Goal: Task Accomplishment & Management: Manage account settings

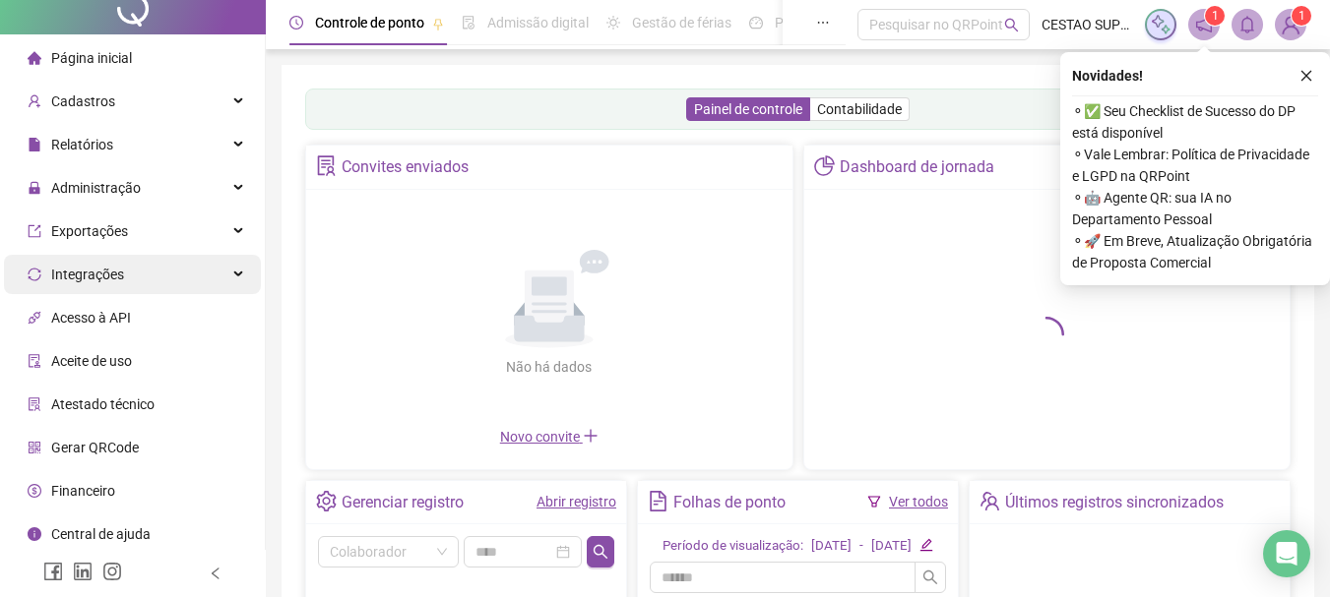
scroll to position [19, 0]
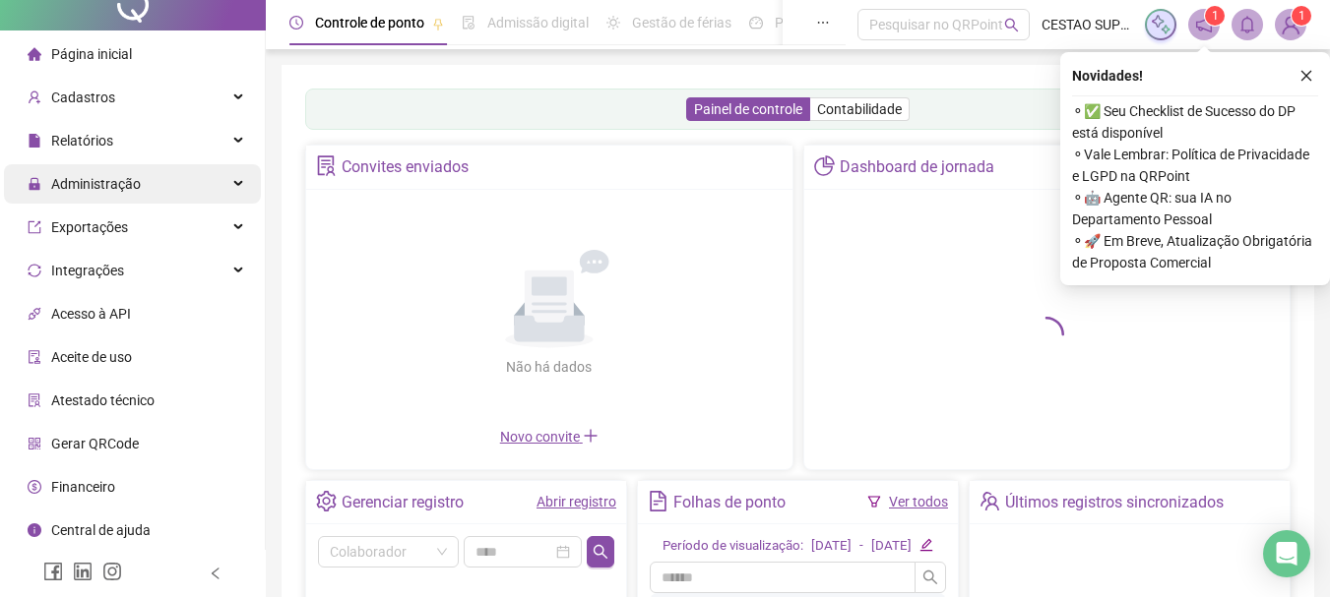
click at [98, 172] on span "Administração" at bounding box center [84, 183] width 113 height 39
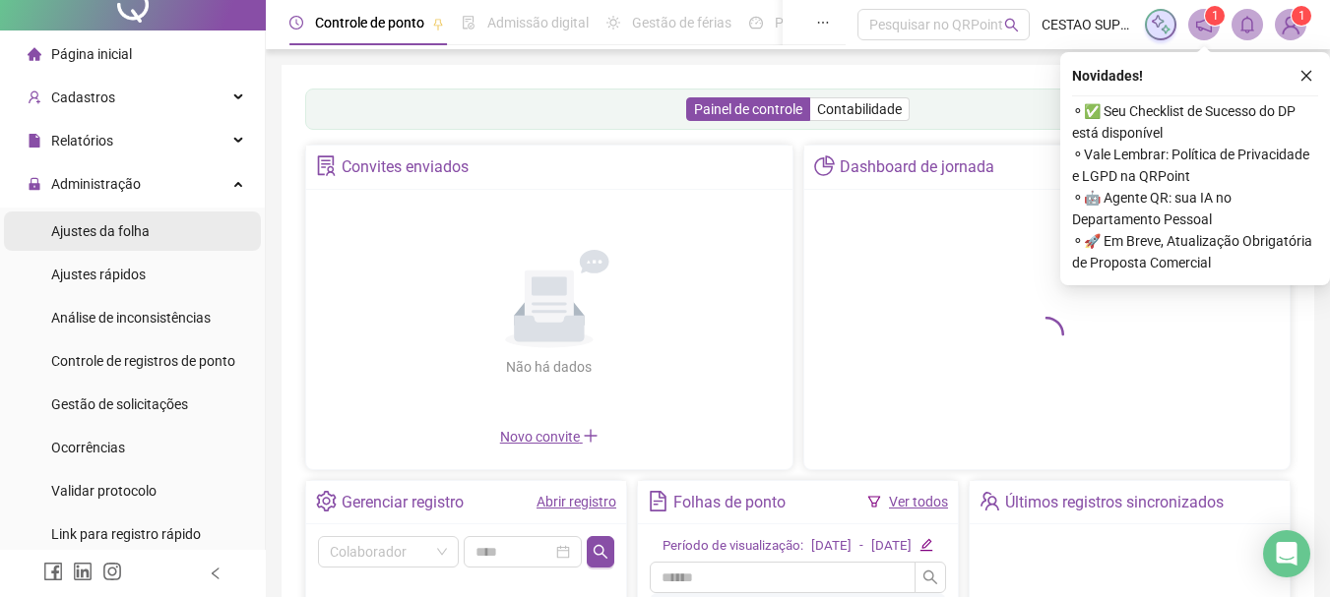
click at [94, 235] on span "Ajustes da folha" at bounding box center [100, 231] width 98 height 16
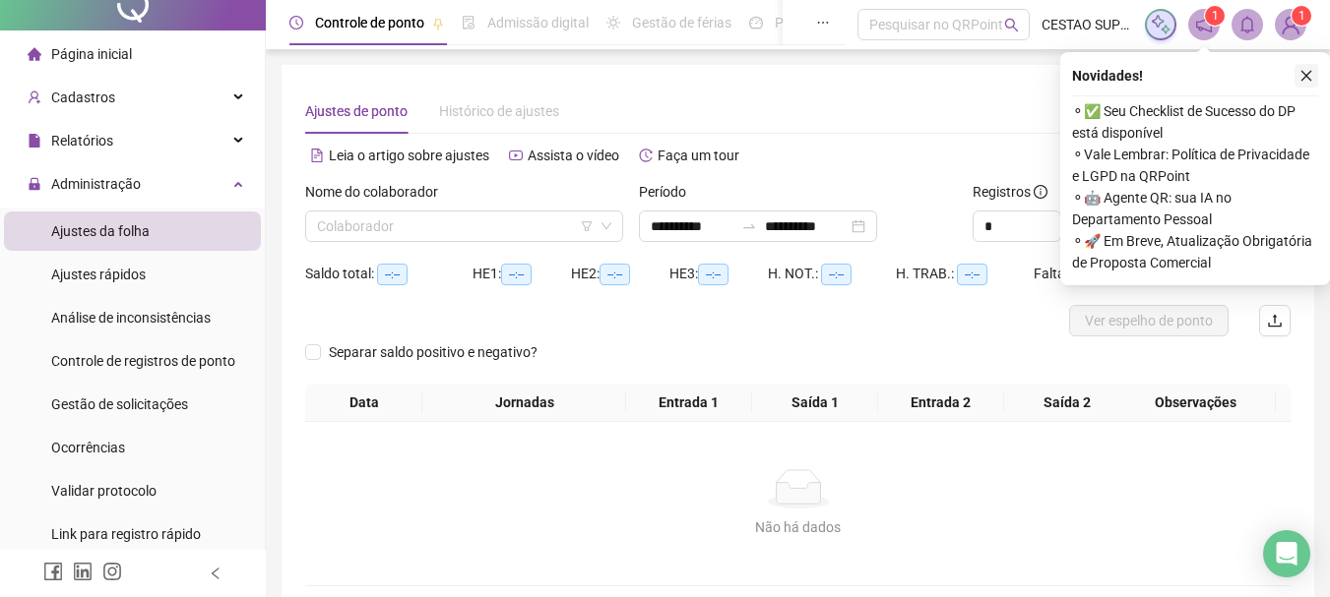
click at [1309, 76] on icon "close" at bounding box center [1306, 76] width 14 height 14
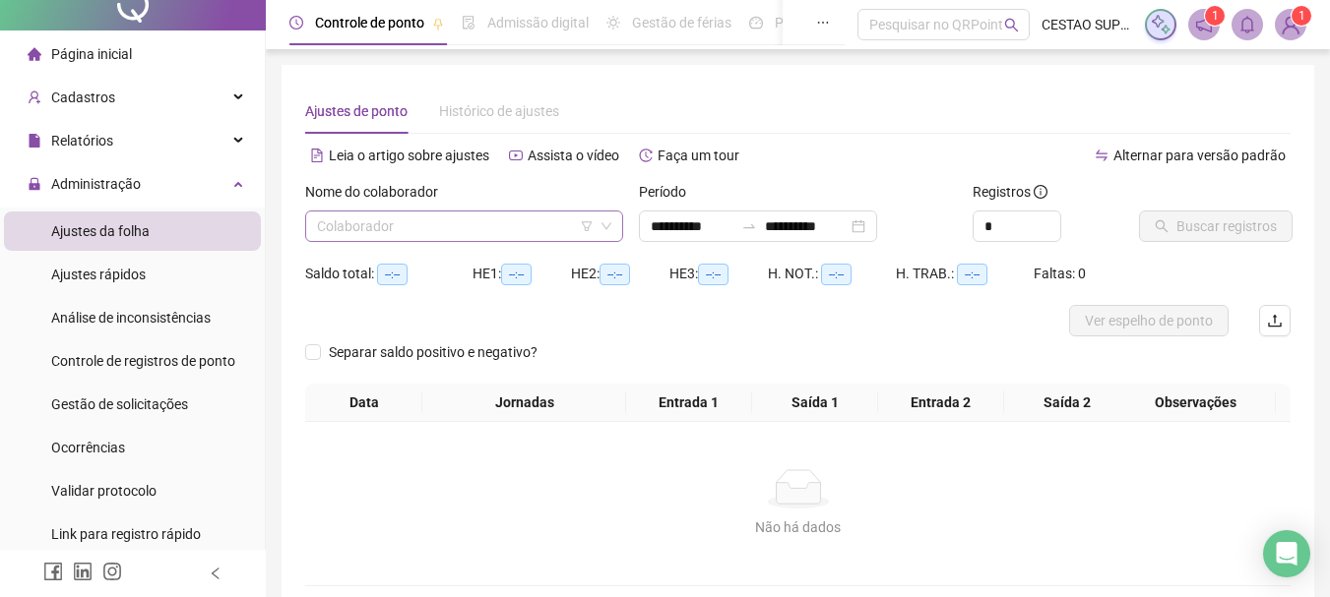
click at [407, 229] on input "search" at bounding box center [455, 227] width 277 height 30
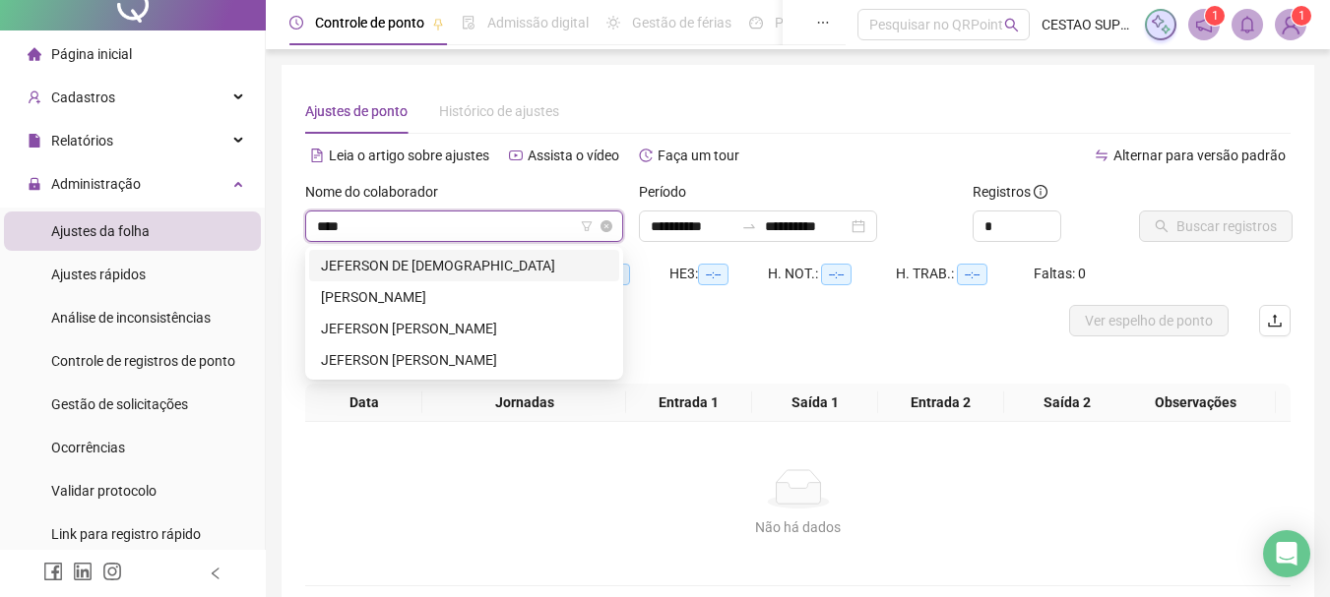
type input "*****"
click at [464, 362] on div "JEFERSON [PERSON_NAME]" at bounding box center [464, 360] width 286 height 22
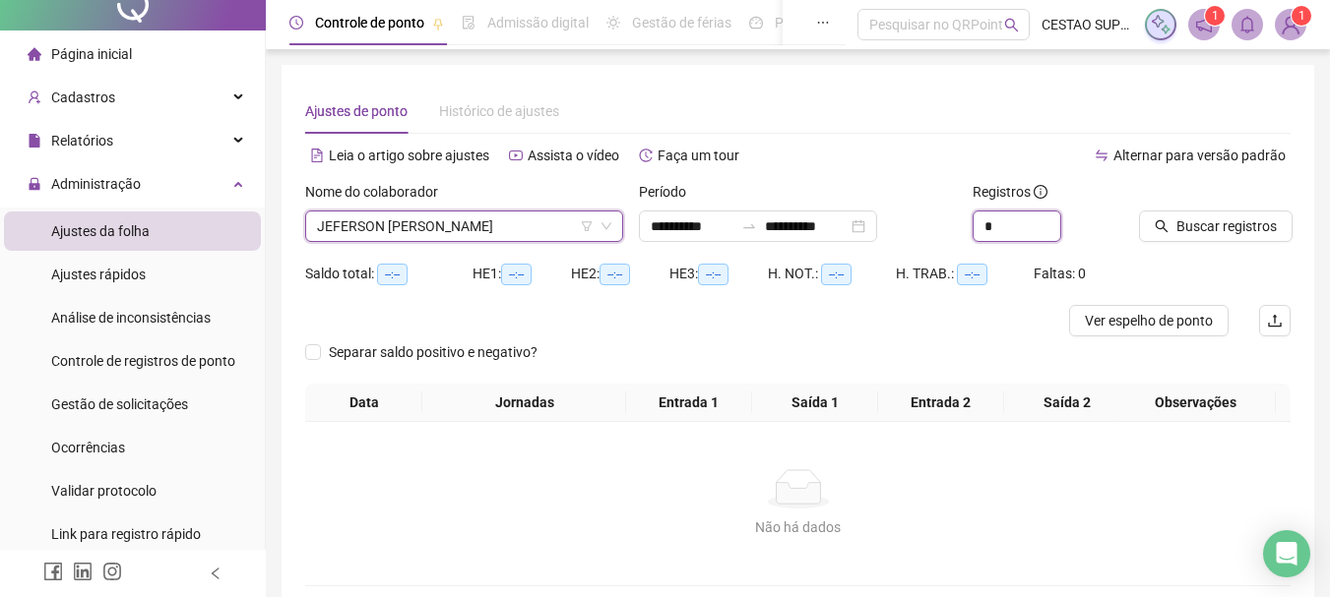
drag, startPoint x: 1003, startPoint y: 225, endPoint x: 923, endPoint y: 226, distance: 79.7
click at [923, 226] on div "**********" at bounding box center [797, 219] width 1001 height 77
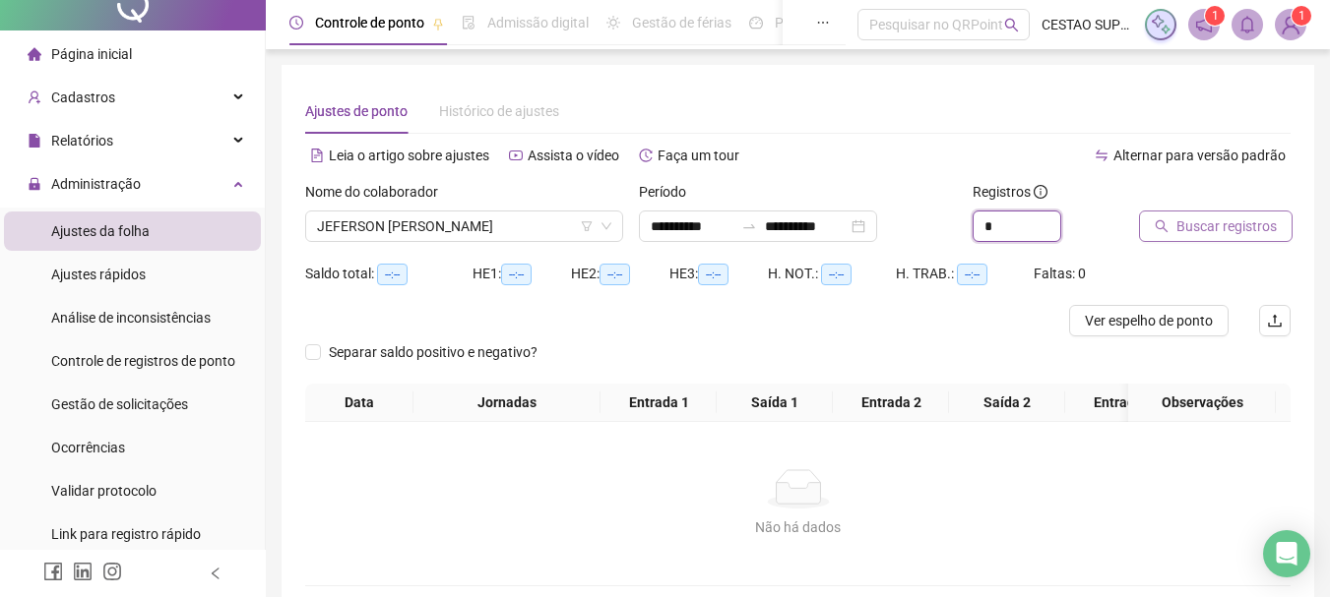
type input "*"
click at [1233, 233] on span "Buscar registros" at bounding box center [1226, 227] width 100 height 22
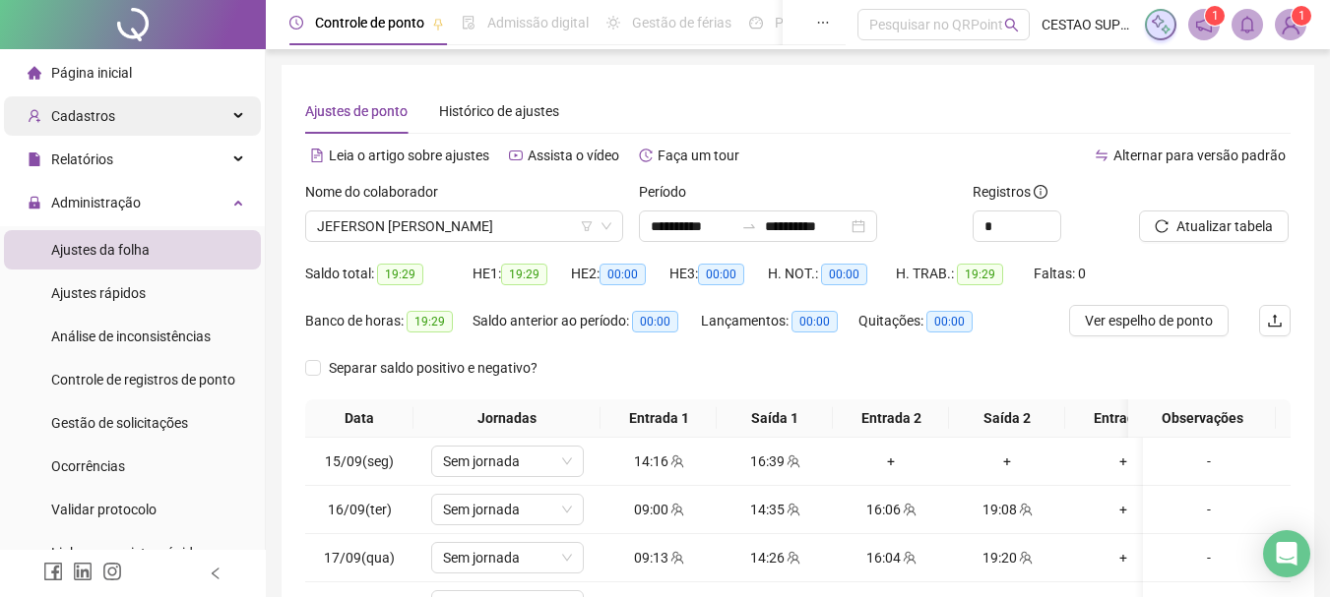
click at [111, 114] on div "Cadastros" at bounding box center [132, 115] width 257 height 39
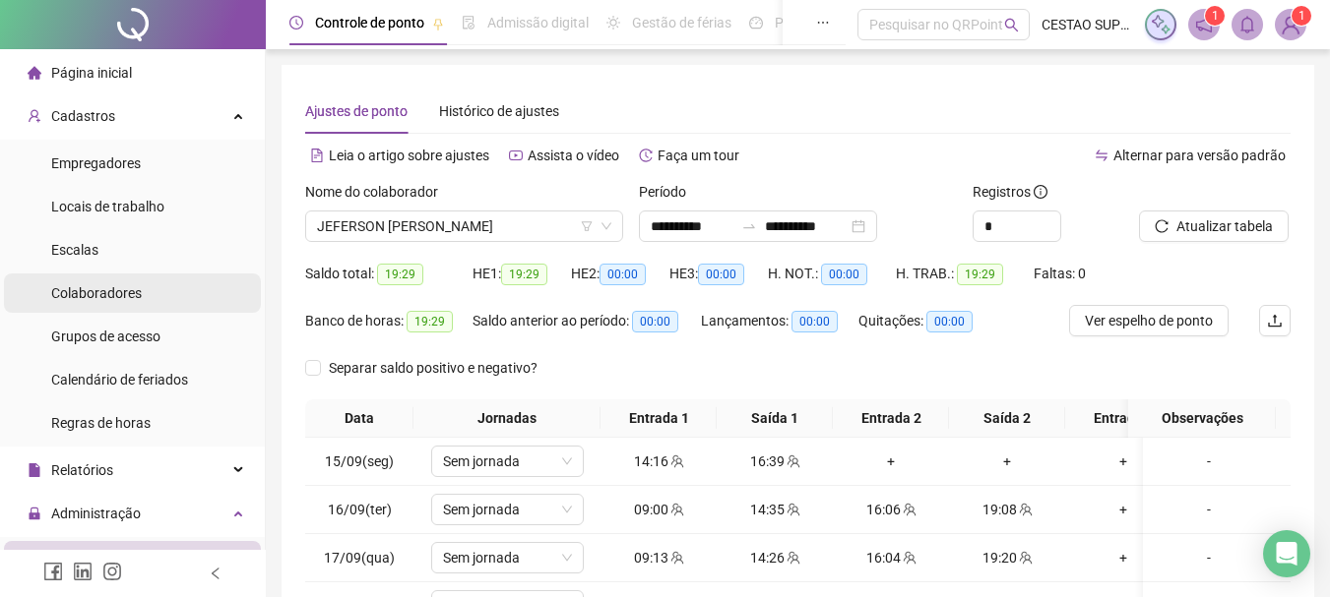
click at [74, 303] on div "Colaboradores" at bounding box center [96, 293] width 91 height 39
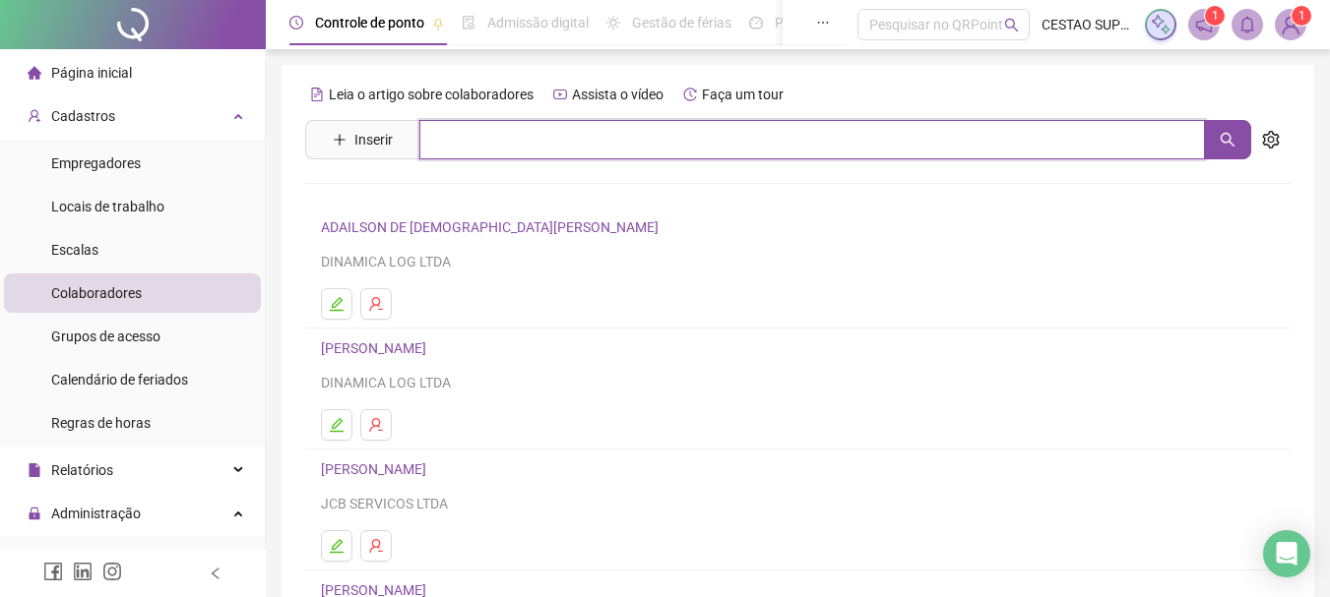
click at [491, 150] on input "text" at bounding box center [812, 139] width 786 height 39
type input "******"
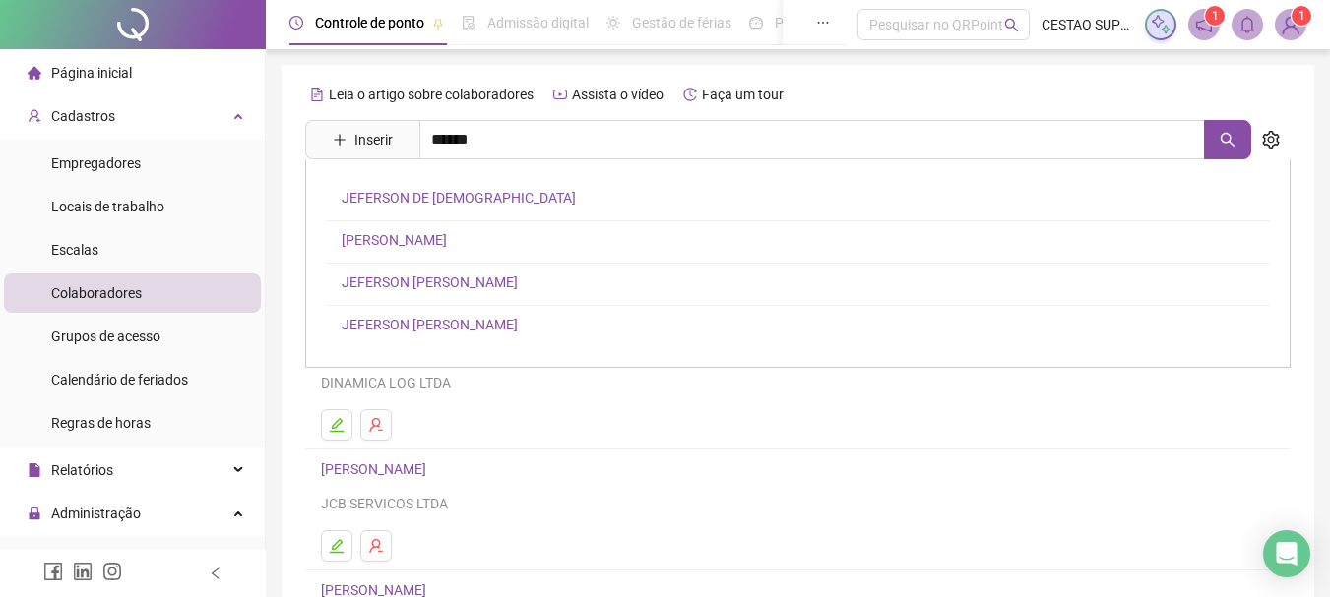
click at [440, 322] on link "JEFERSON [PERSON_NAME]" at bounding box center [430, 325] width 176 height 16
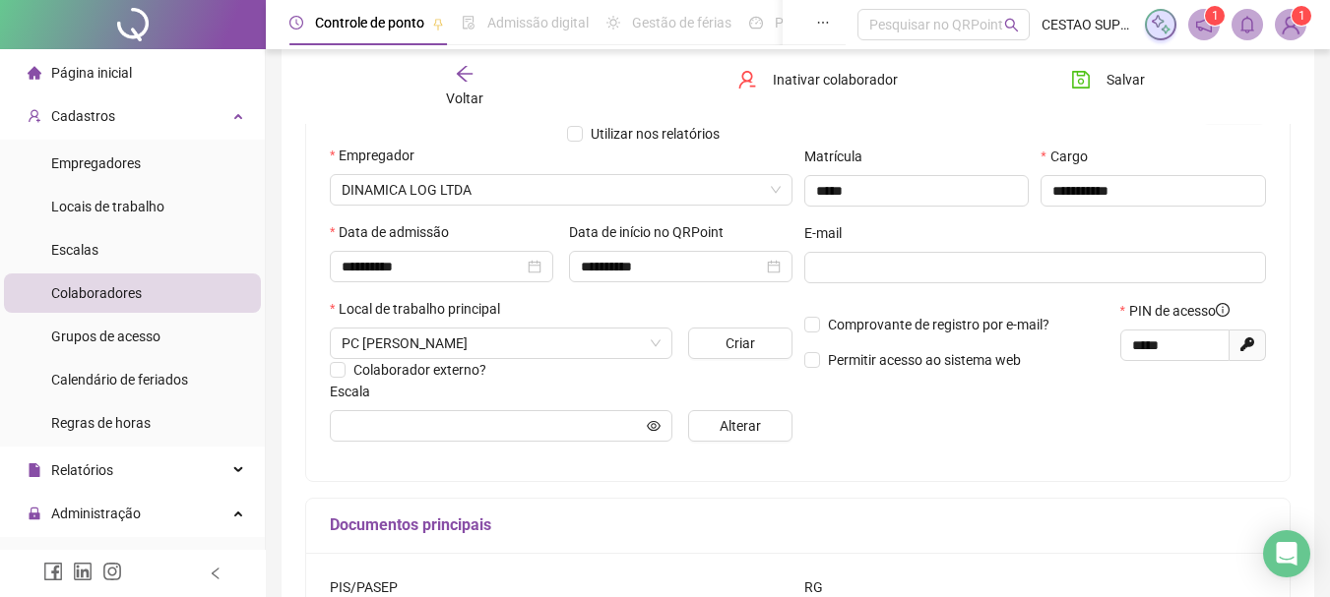
scroll to position [295, 0]
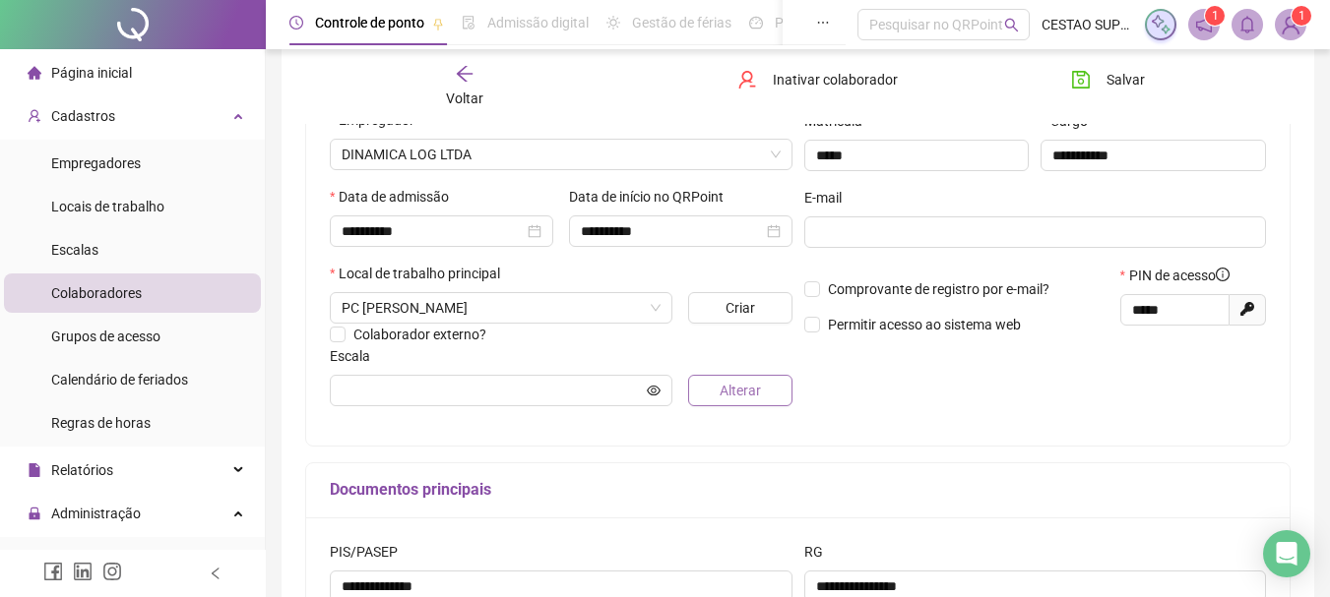
click at [723, 386] on span "Alterar" at bounding box center [740, 391] width 41 height 22
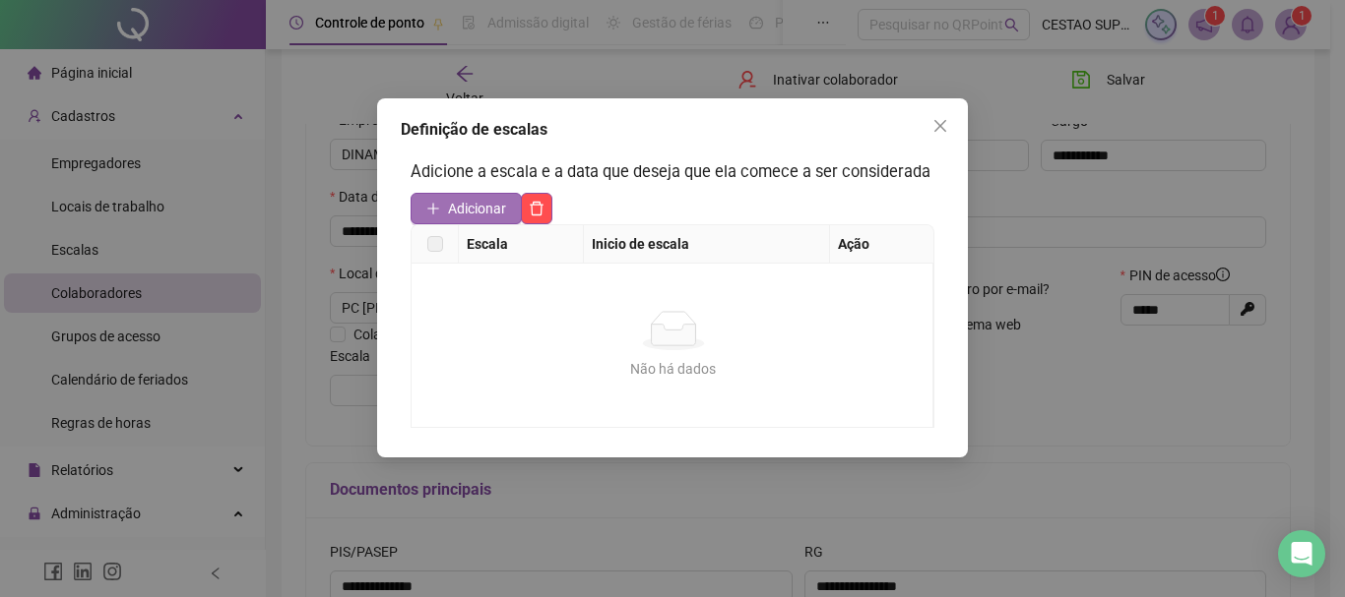
click at [446, 199] on button "Adicionar" at bounding box center [465, 208] width 111 height 31
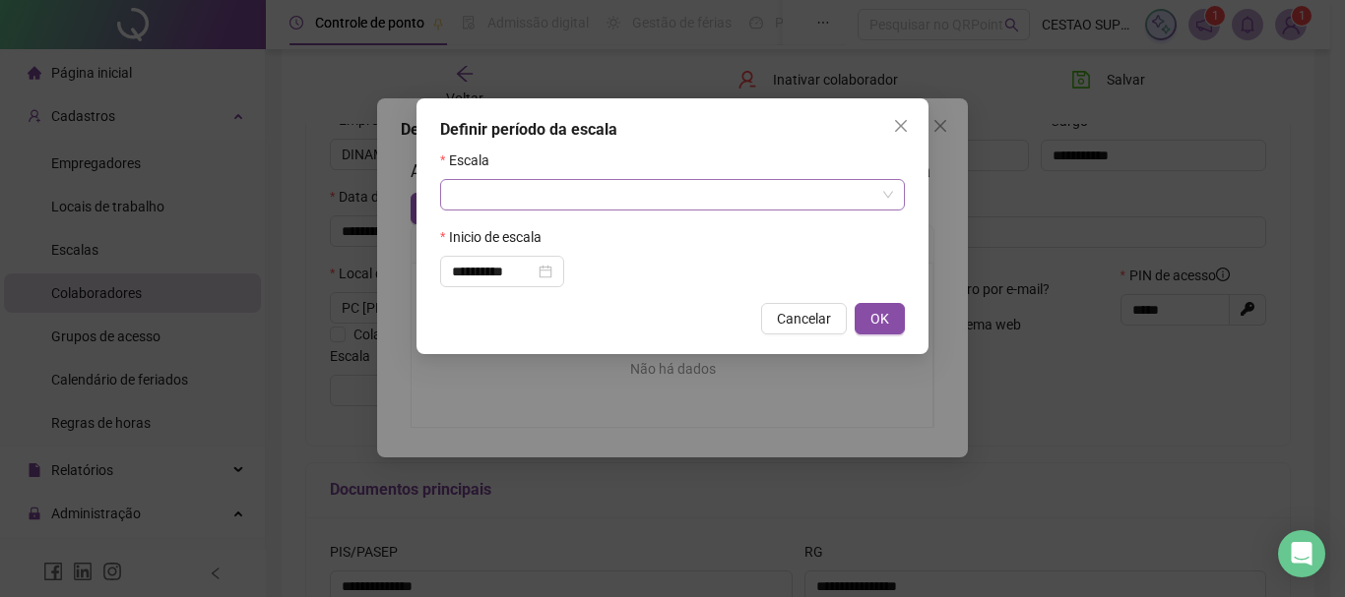
click at [560, 187] on input "search" at bounding box center [663, 195] width 423 height 30
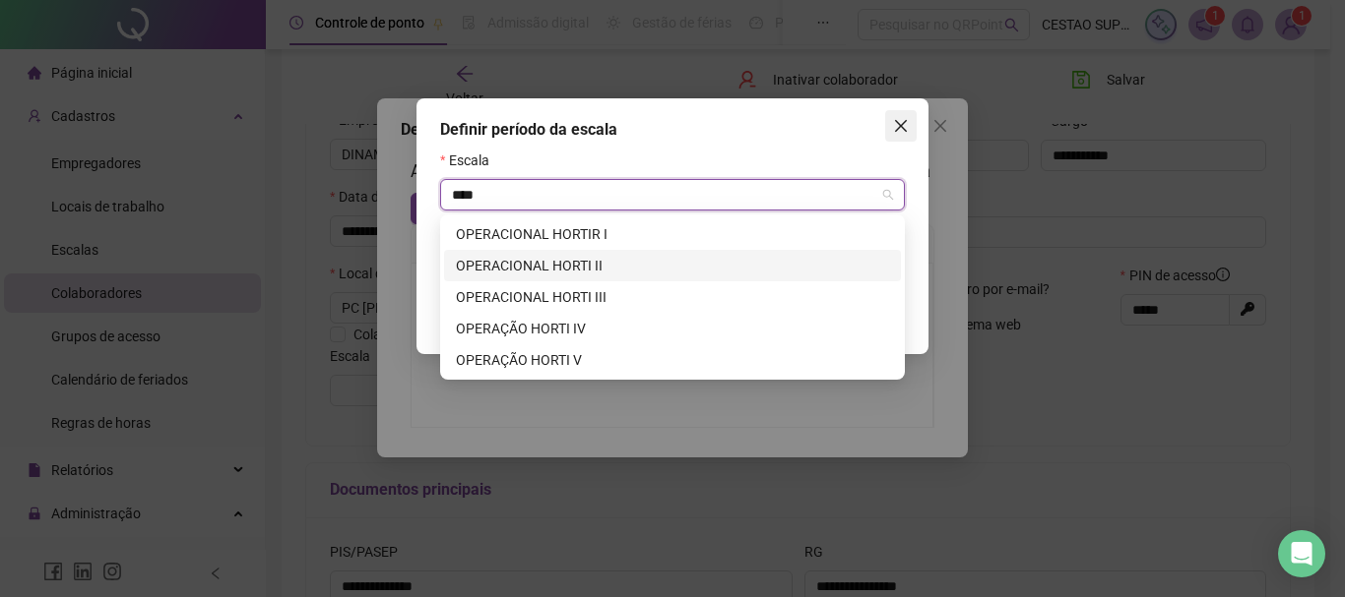
type input "****"
drag, startPoint x: 899, startPoint y: 122, endPoint x: 928, endPoint y: 109, distance: 32.2
click at [908, 116] on button "Close" at bounding box center [900, 125] width 31 height 31
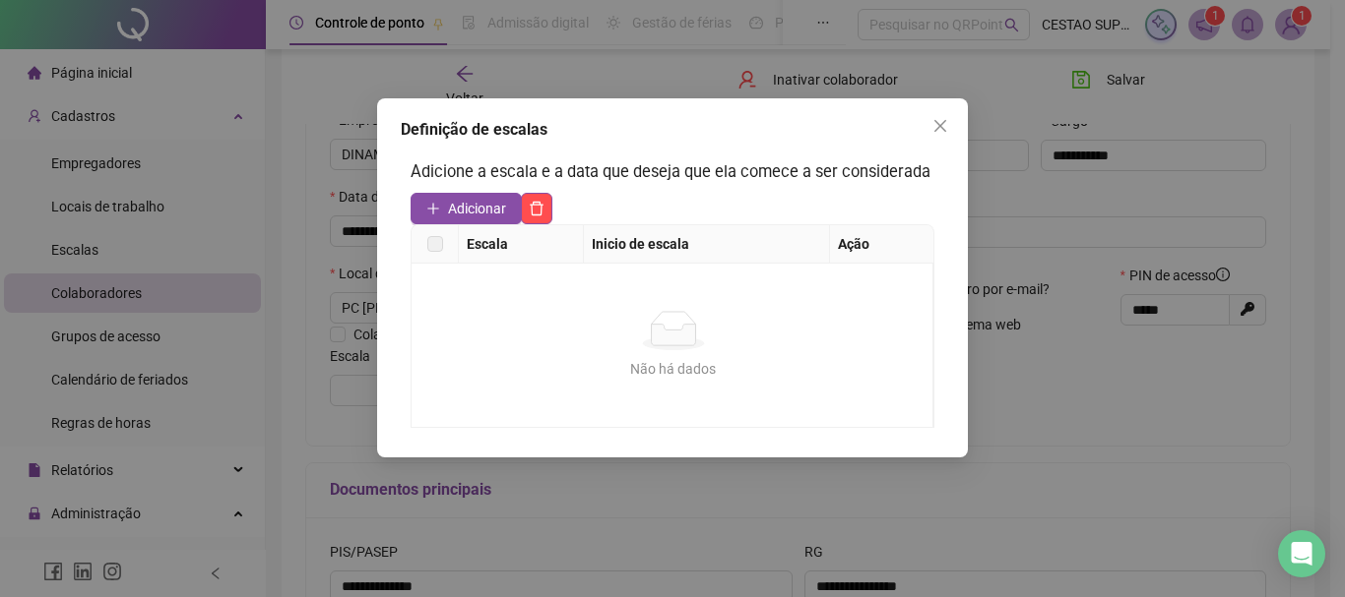
drag, startPoint x: 960, startPoint y: 122, endPoint x: 307, endPoint y: 277, distance: 670.7
click at [953, 127] on div "Definição de escalas Adicione a escala e a data que deseja que ela comece a ser…" at bounding box center [672, 277] width 591 height 359
drag, startPoint x: 940, startPoint y: 122, endPoint x: 666, endPoint y: 173, distance: 278.4
click at [929, 130] on span "Close" at bounding box center [939, 126] width 31 height 16
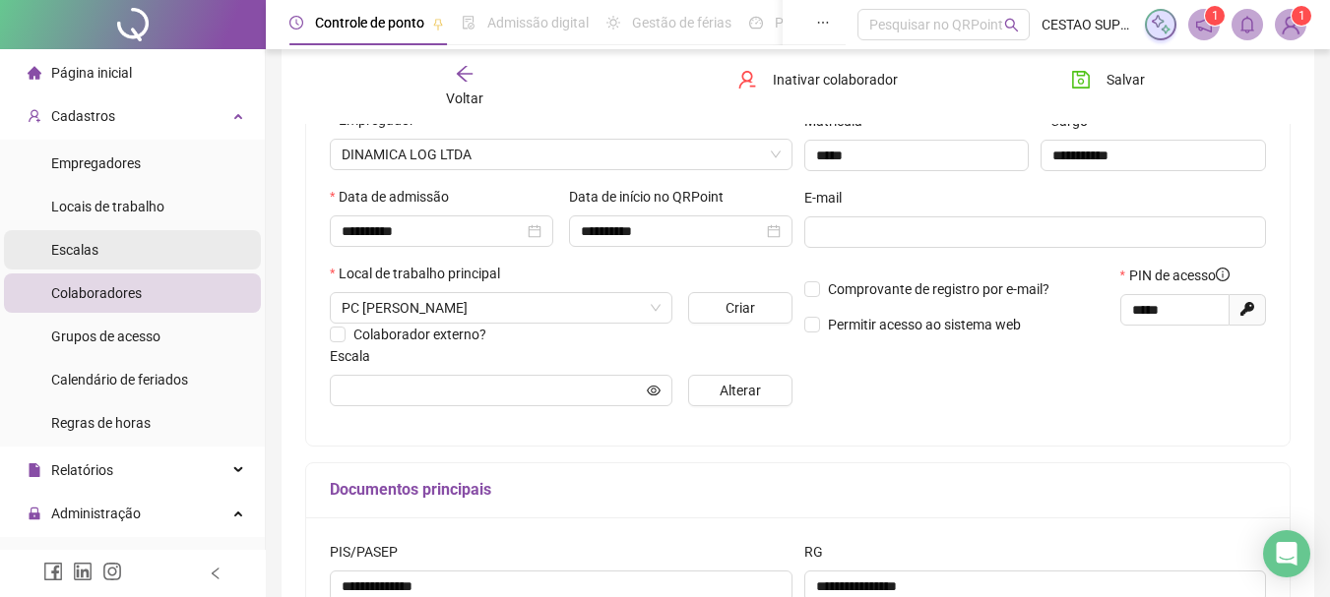
click at [88, 249] on span "Escalas" at bounding box center [74, 250] width 47 height 16
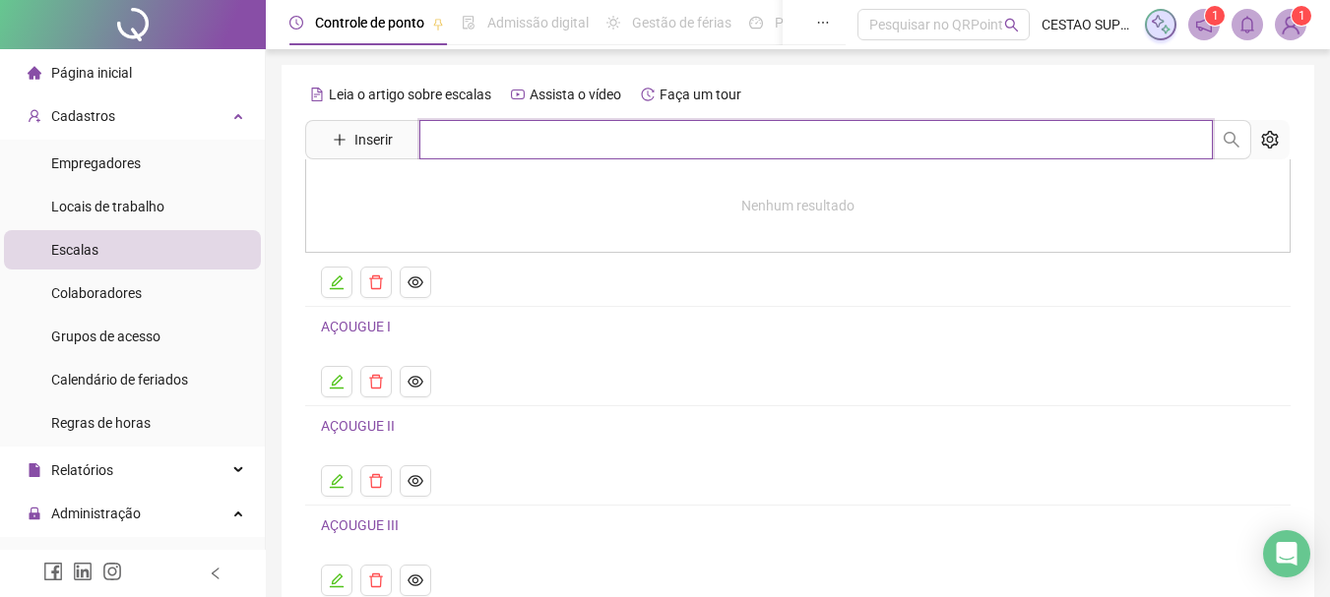
click at [471, 139] on input "text" at bounding box center [815, 139] width 793 height 39
type input "****"
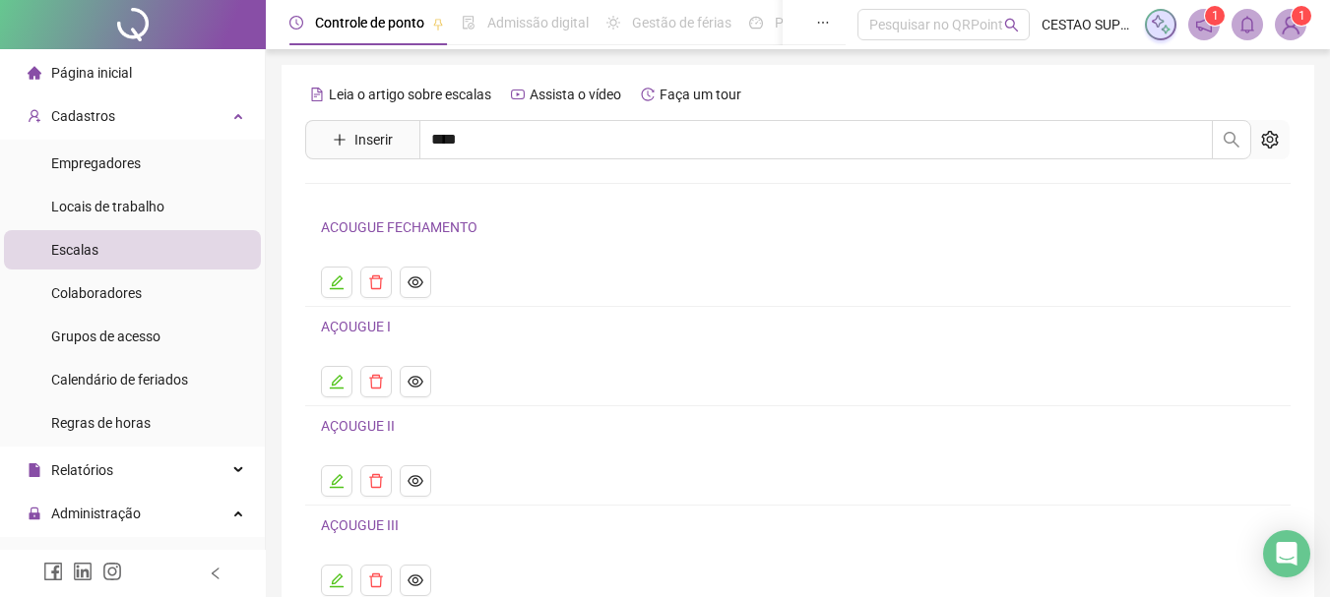
click at [444, 320] on link "OPERACIONAL HORTI III" at bounding box center [417, 325] width 151 height 16
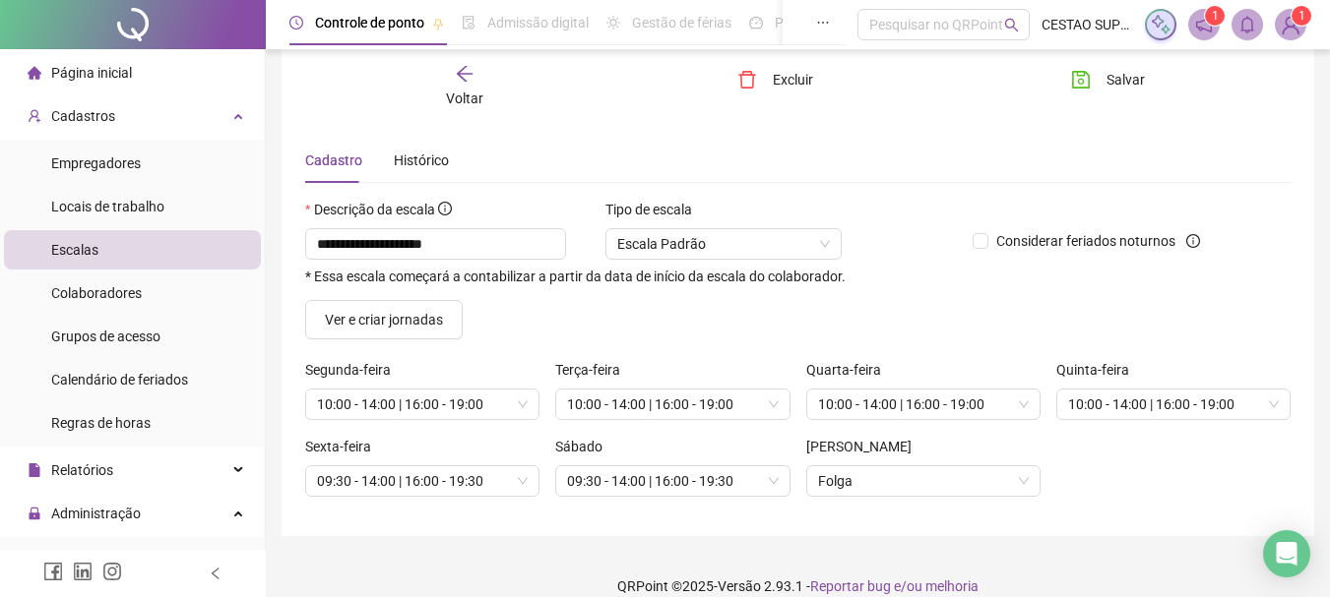
scroll to position [68, 0]
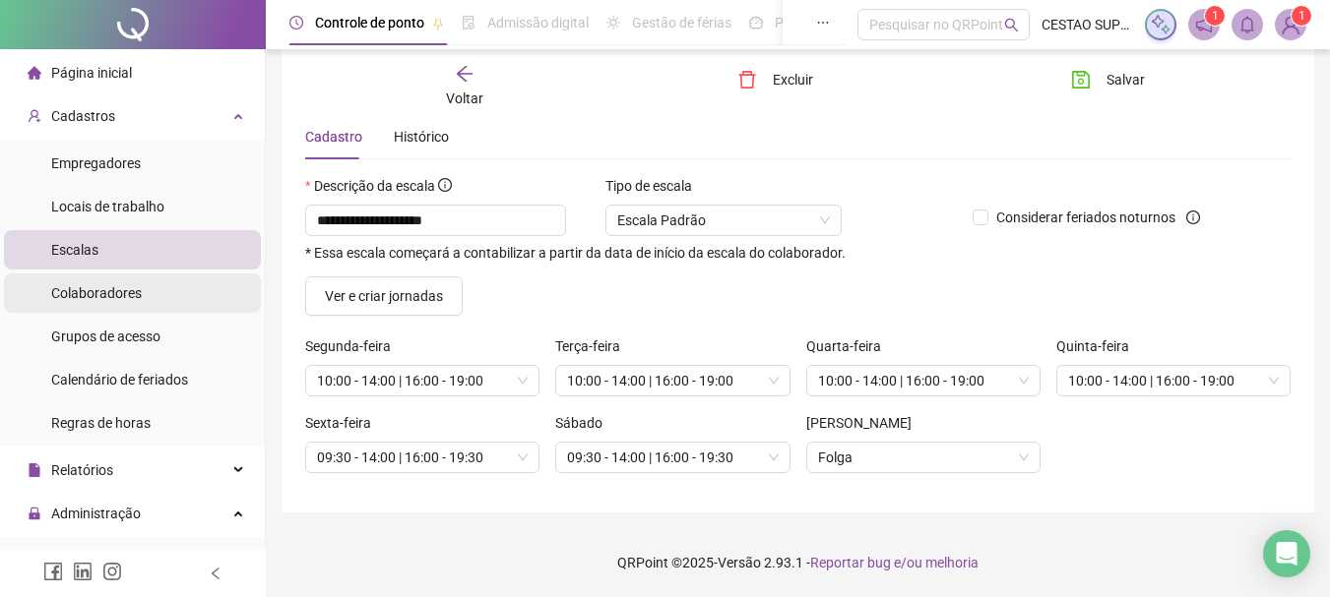
click at [130, 299] on span "Colaboradores" at bounding box center [96, 293] width 91 height 16
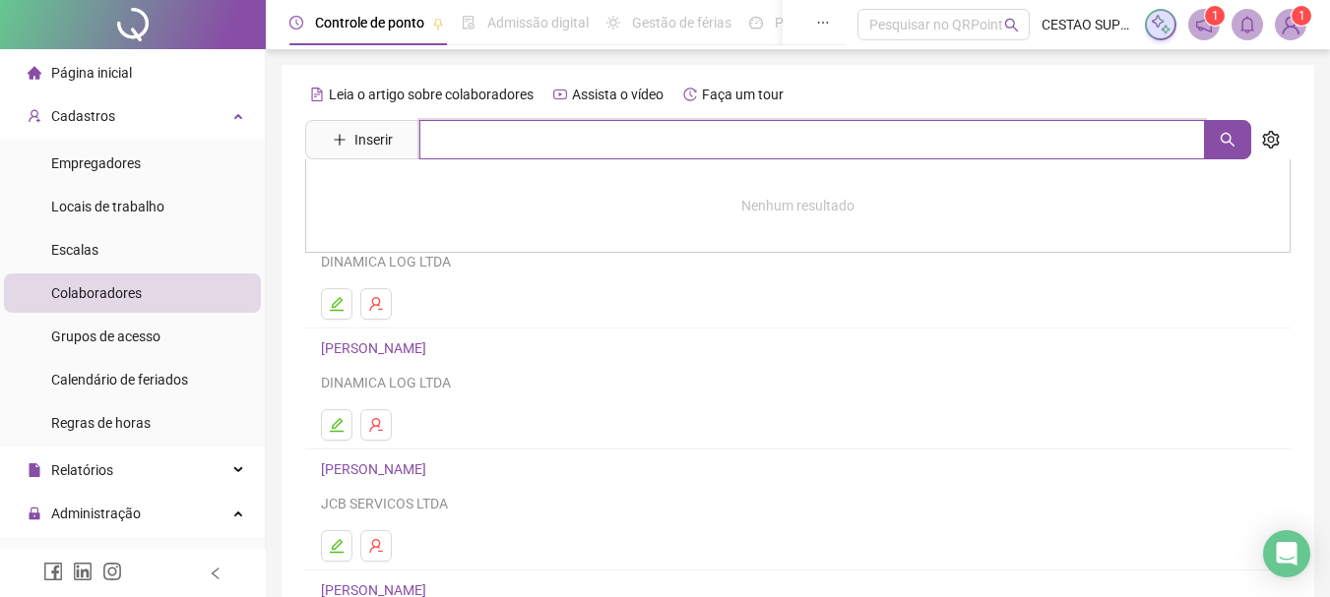
click at [572, 134] on input "text" at bounding box center [812, 139] width 786 height 39
type input "*****"
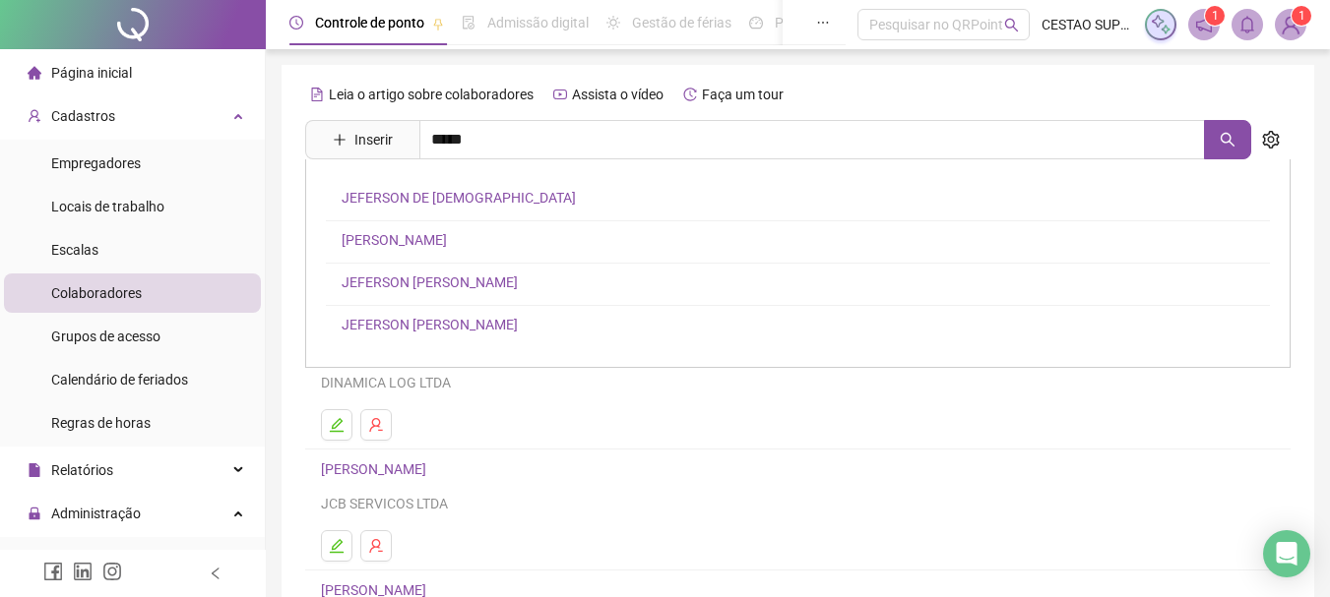
click at [464, 325] on link "JEFERSON [PERSON_NAME]" at bounding box center [430, 325] width 176 height 16
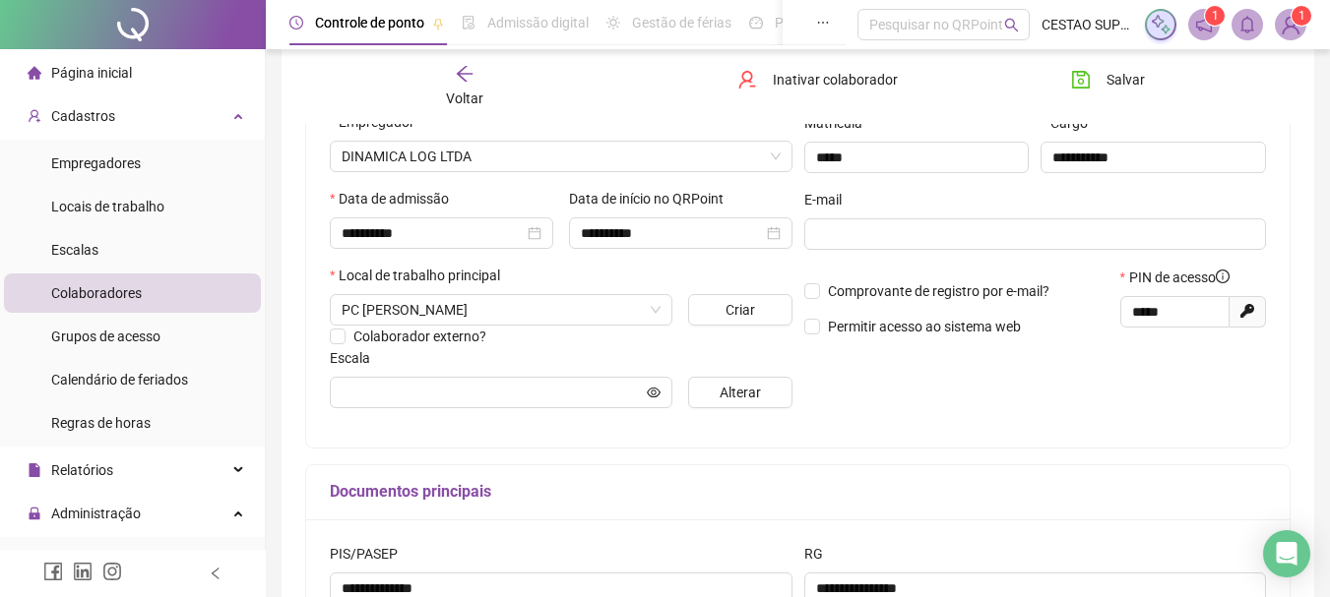
scroll to position [295, 0]
click at [723, 394] on span "Alterar" at bounding box center [740, 391] width 41 height 22
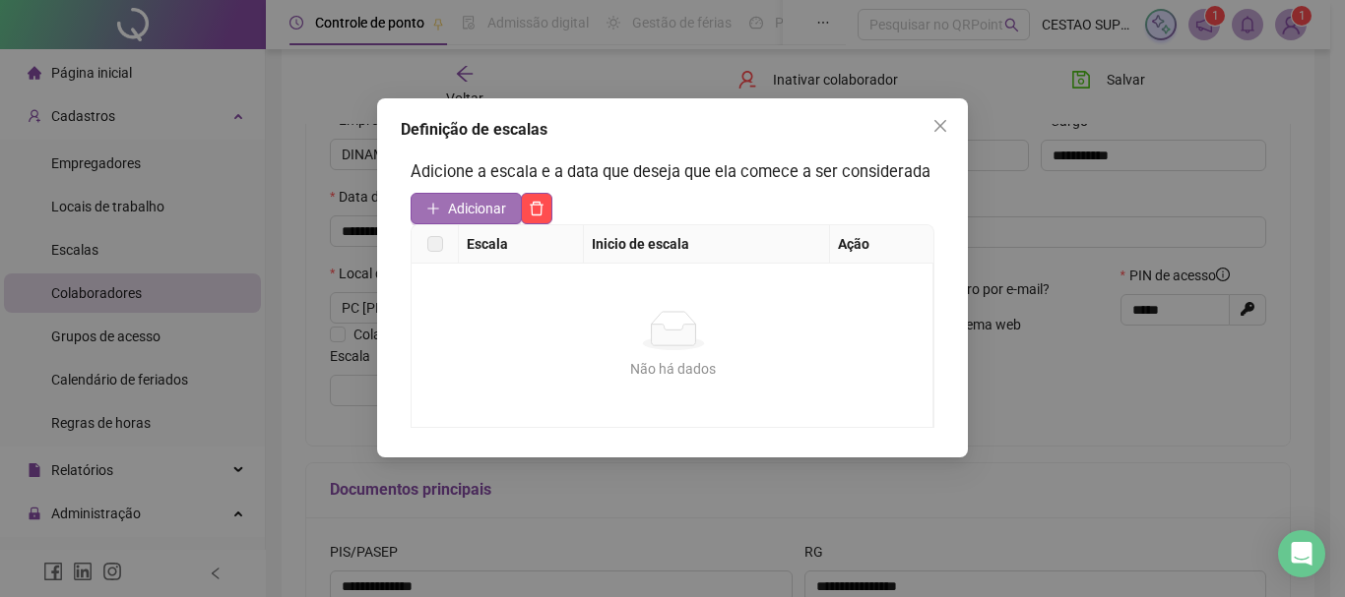
click at [484, 198] on span "Adicionar" at bounding box center [477, 209] width 58 height 22
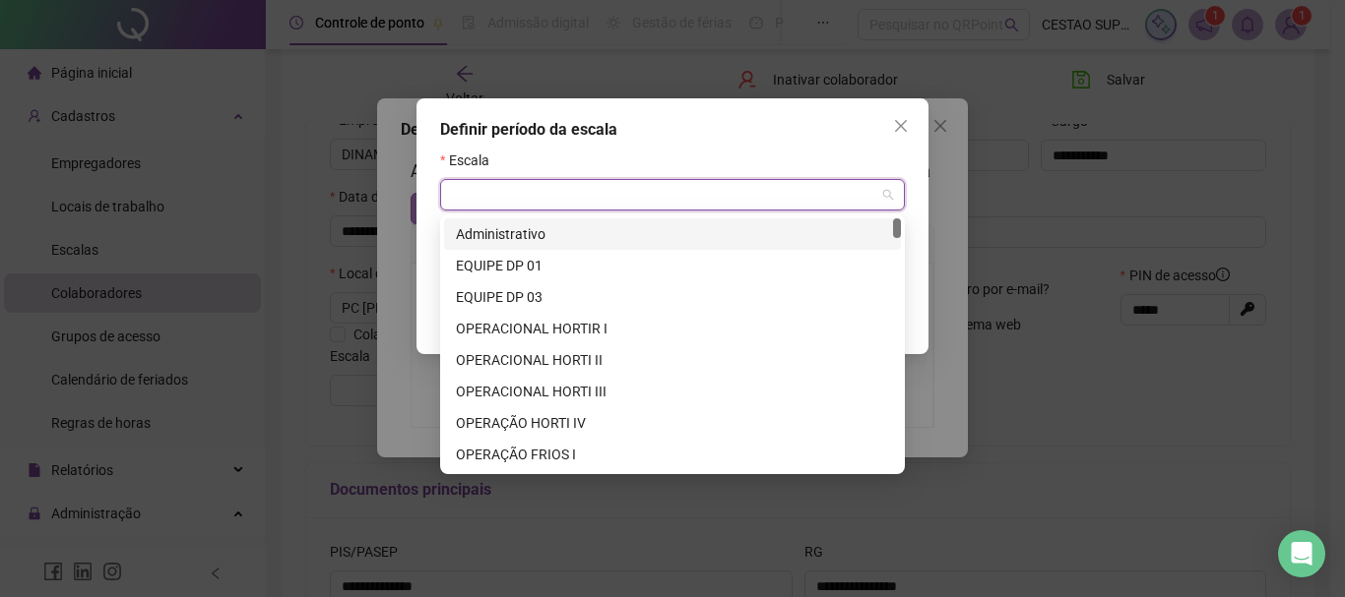
click at [484, 198] on input "search" at bounding box center [663, 195] width 423 height 30
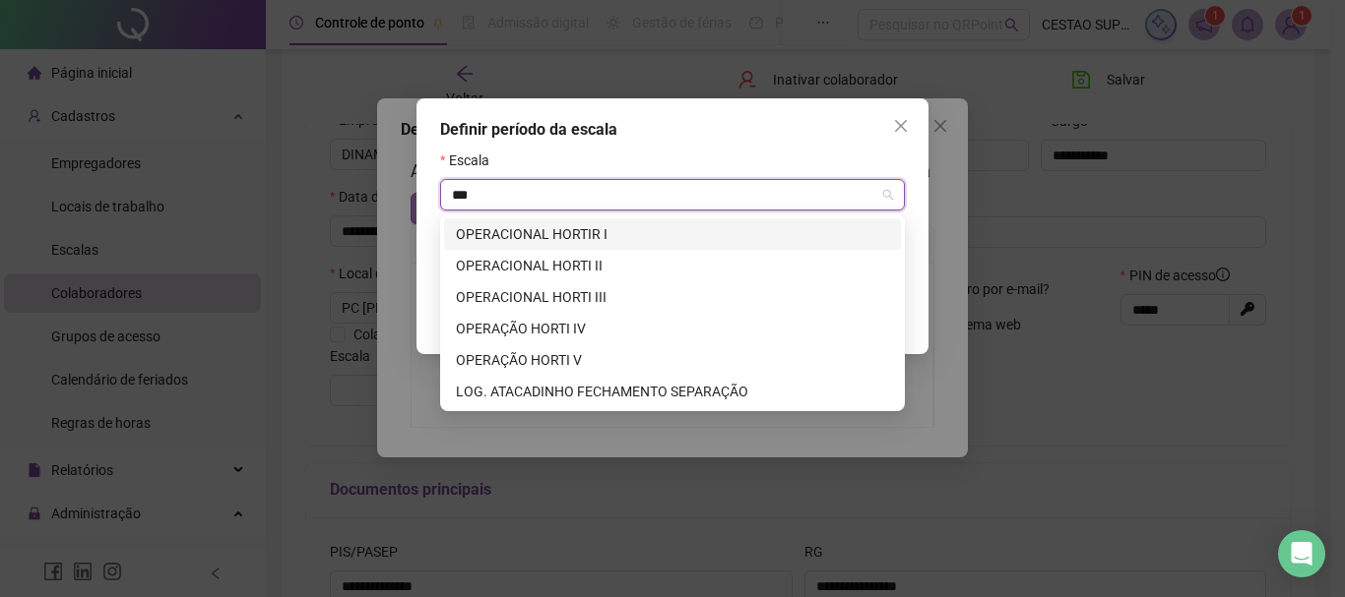
type input "****"
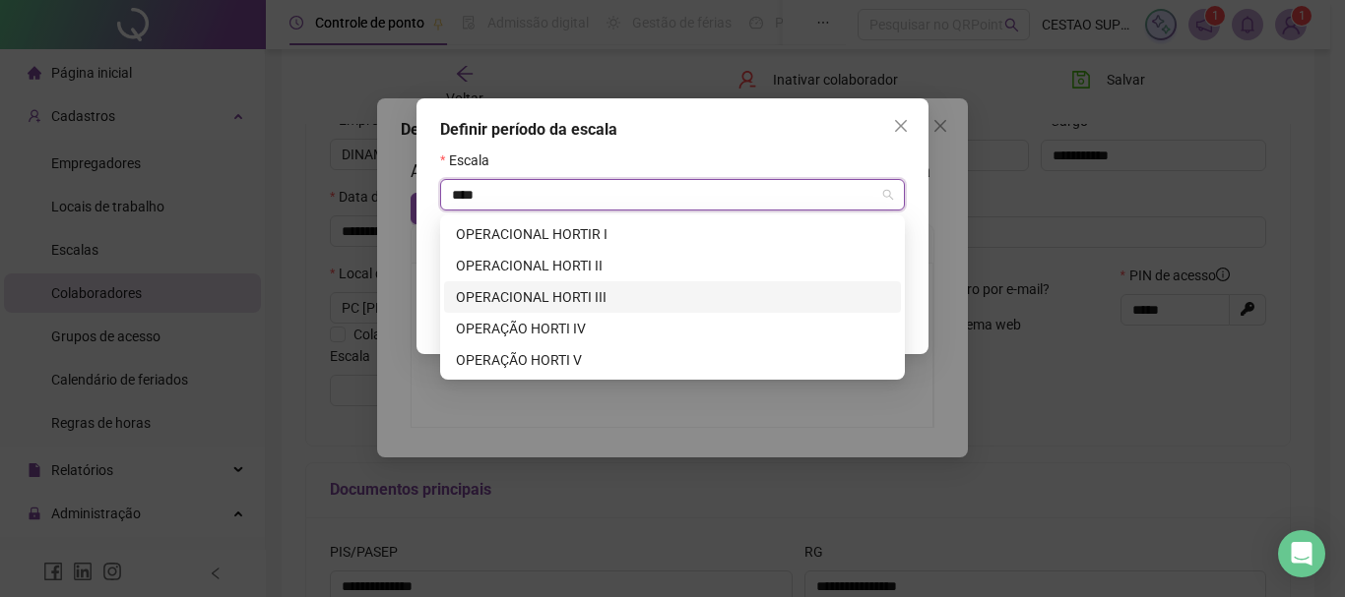
click at [597, 293] on div "OPERACIONAL HORTI III" at bounding box center [672, 297] width 433 height 22
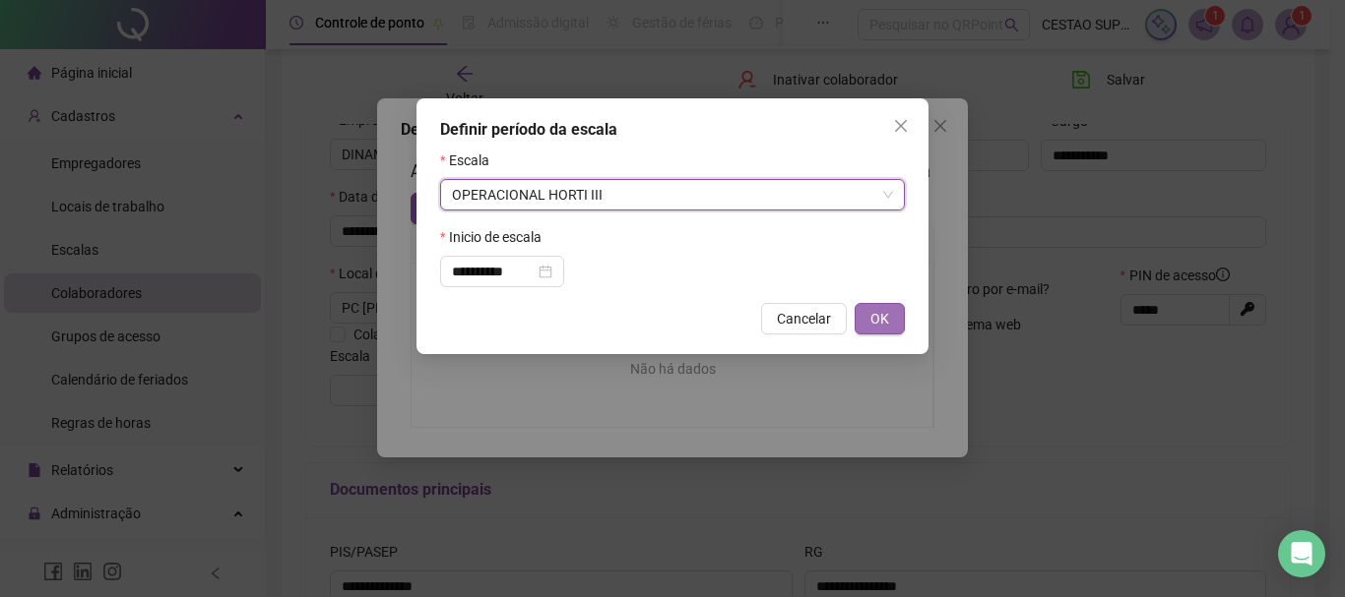
click at [903, 323] on button "OK" at bounding box center [879, 318] width 50 height 31
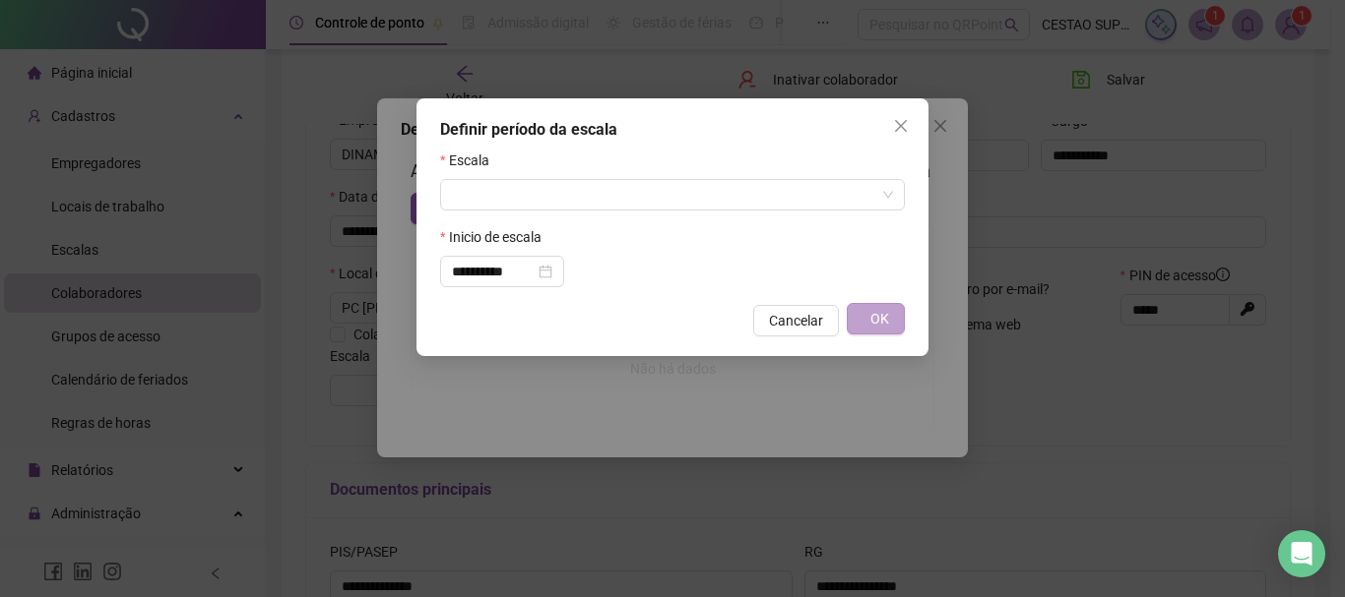
type input "**********"
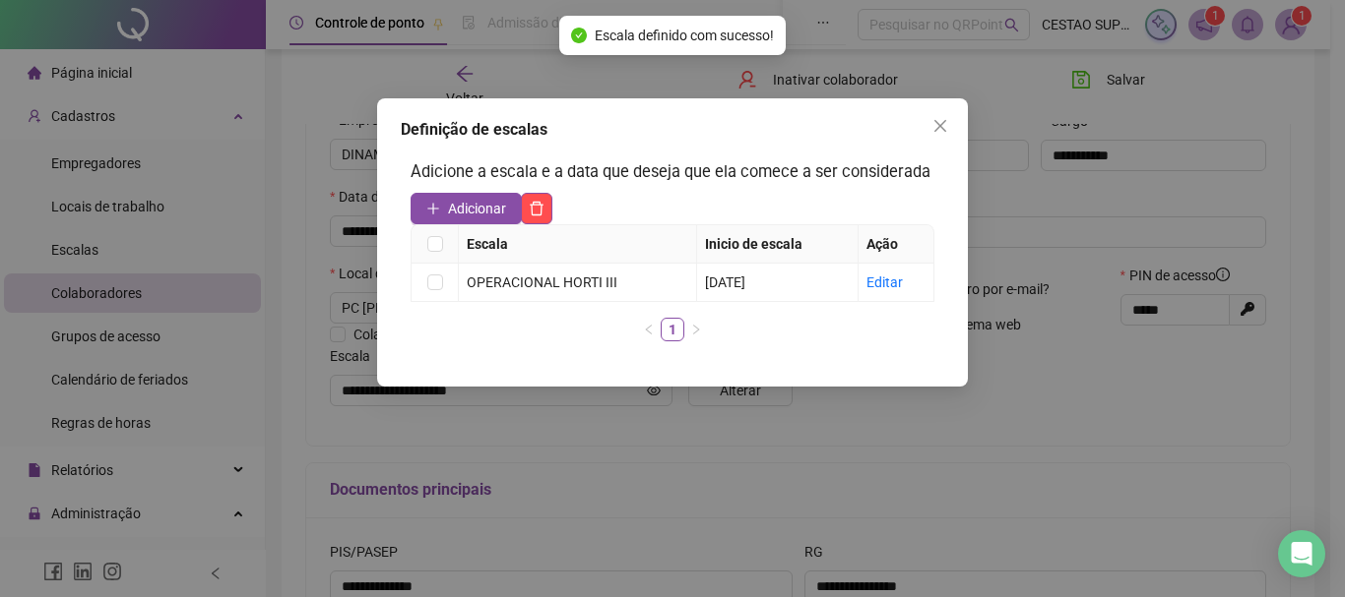
drag, startPoint x: 945, startPoint y: 120, endPoint x: 980, endPoint y: 104, distance: 38.8
click at [945, 119] on icon "close" at bounding box center [940, 126] width 16 height 16
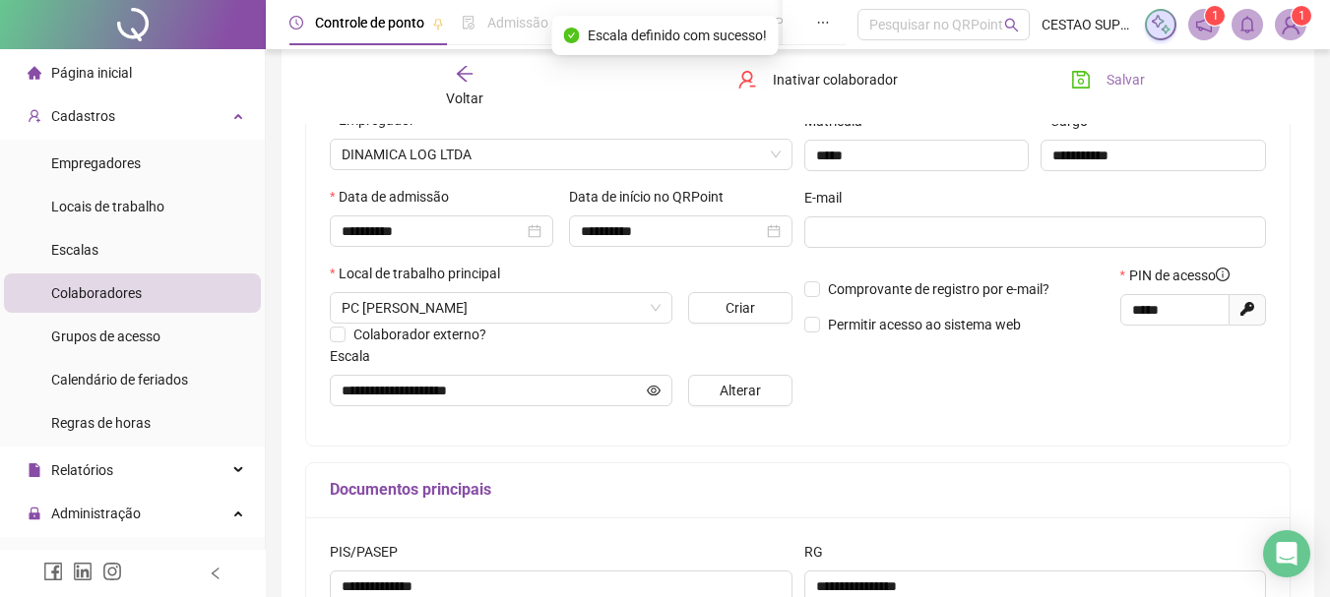
click at [1118, 70] on span "Salvar" at bounding box center [1125, 80] width 38 height 22
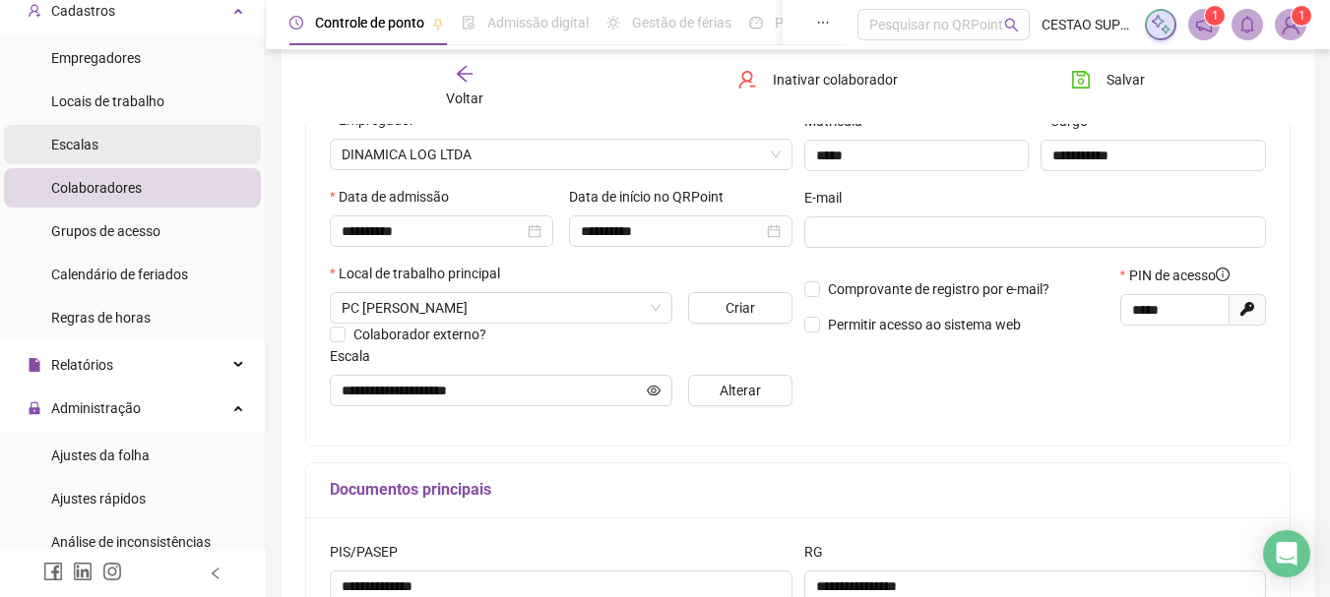
scroll to position [197, 0]
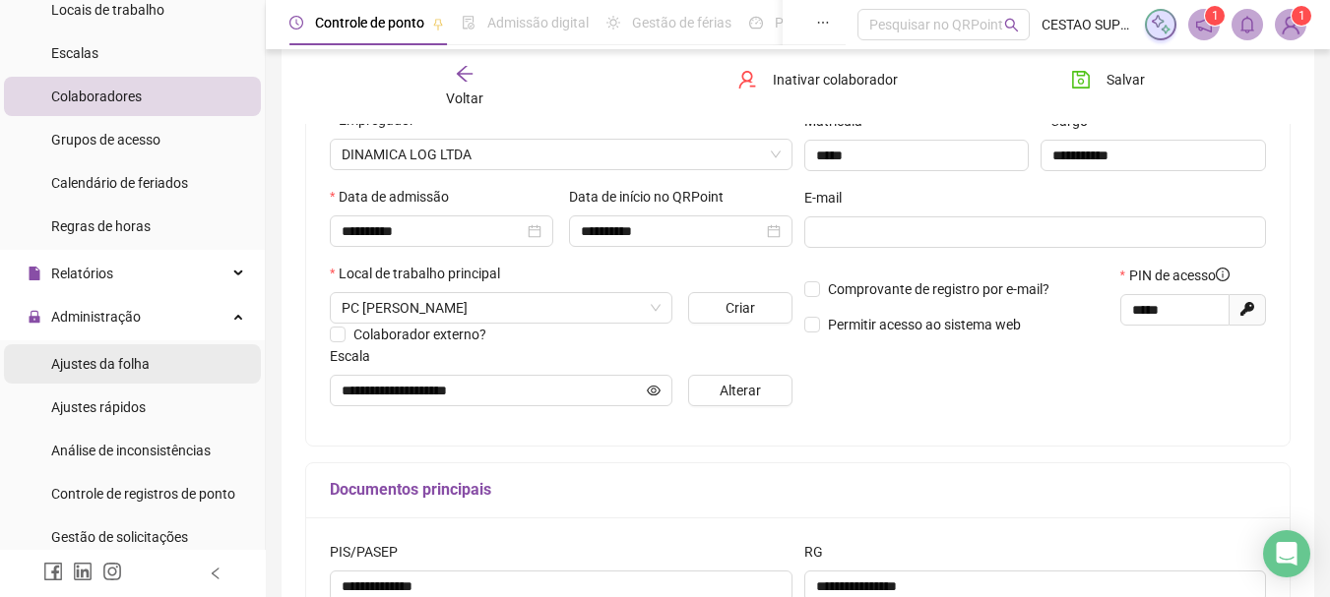
click at [127, 364] on span "Ajustes da folha" at bounding box center [100, 364] width 98 height 16
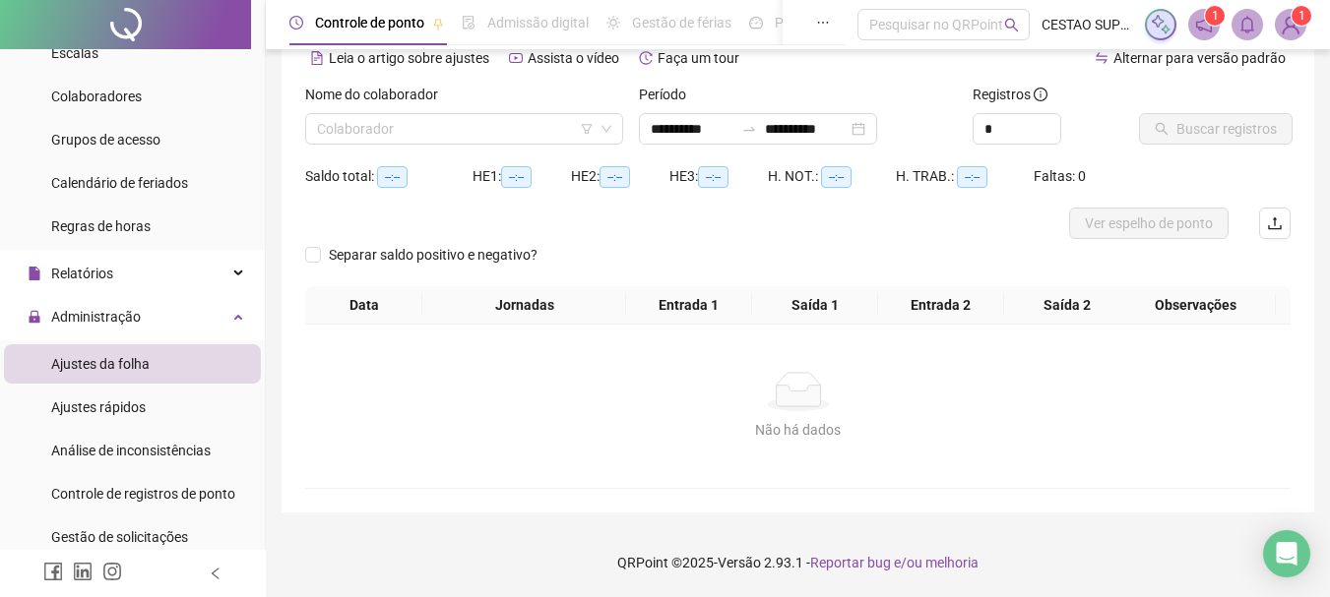
scroll to position [97, 0]
click at [397, 135] on input "search" at bounding box center [455, 129] width 277 height 30
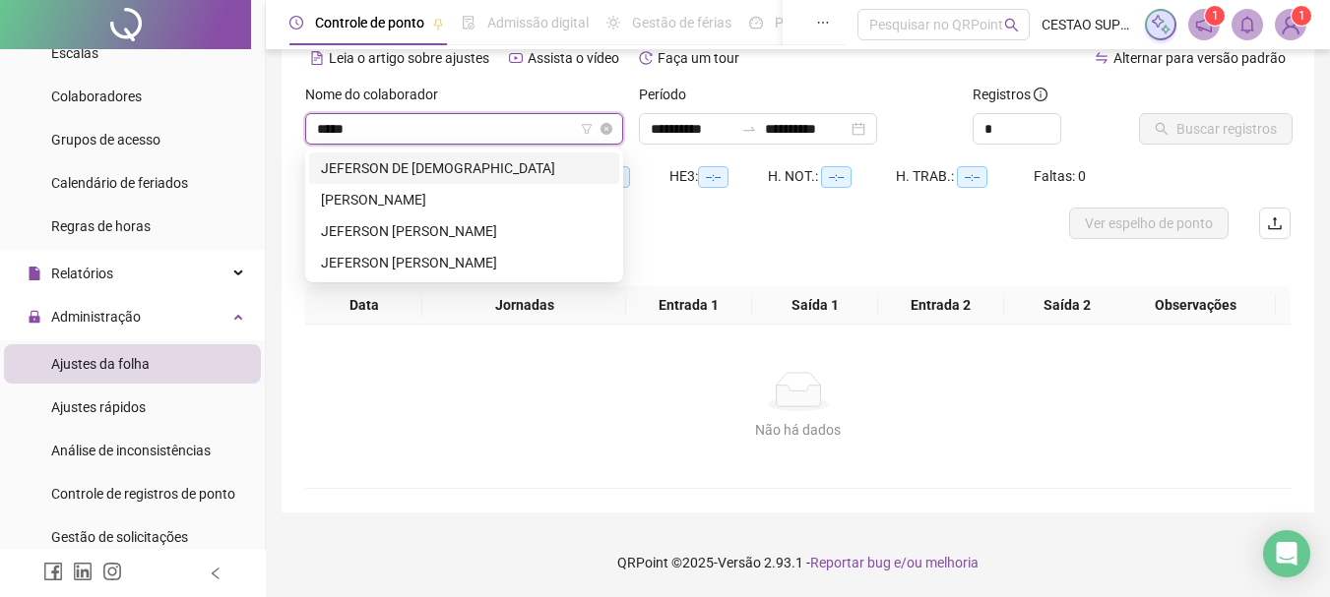
type input "******"
click at [528, 256] on div "JEFERSON [PERSON_NAME]" at bounding box center [464, 263] width 286 height 22
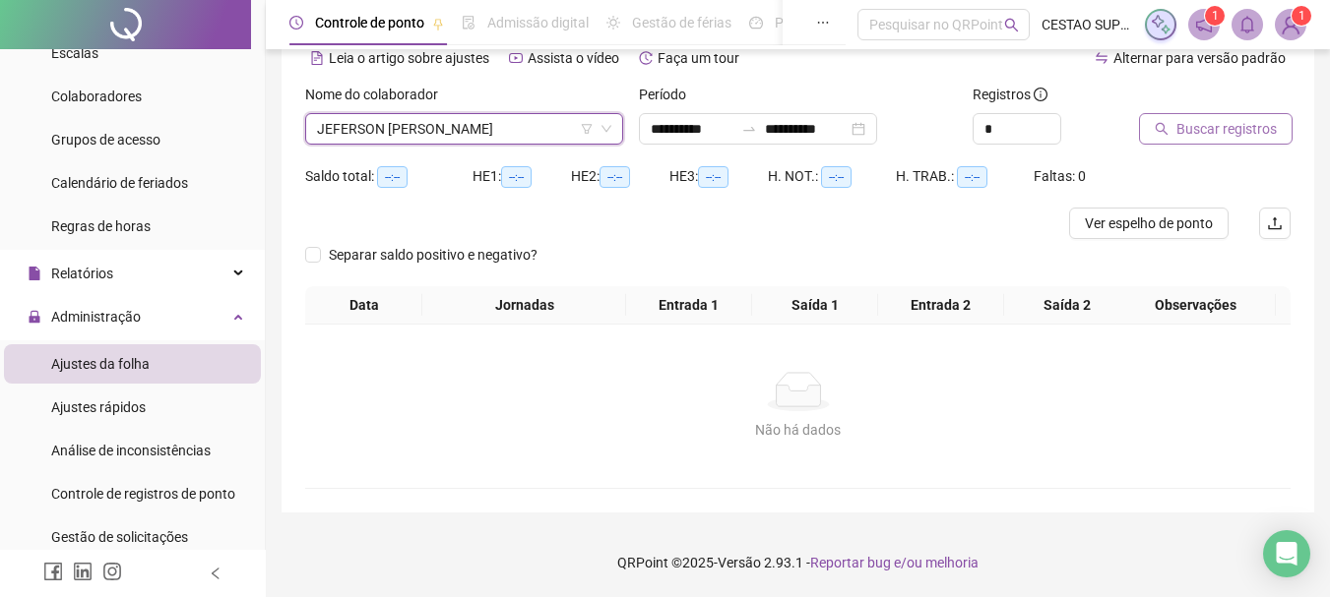
click at [1233, 128] on span "Buscar registros" at bounding box center [1226, 129] width 100 height 22
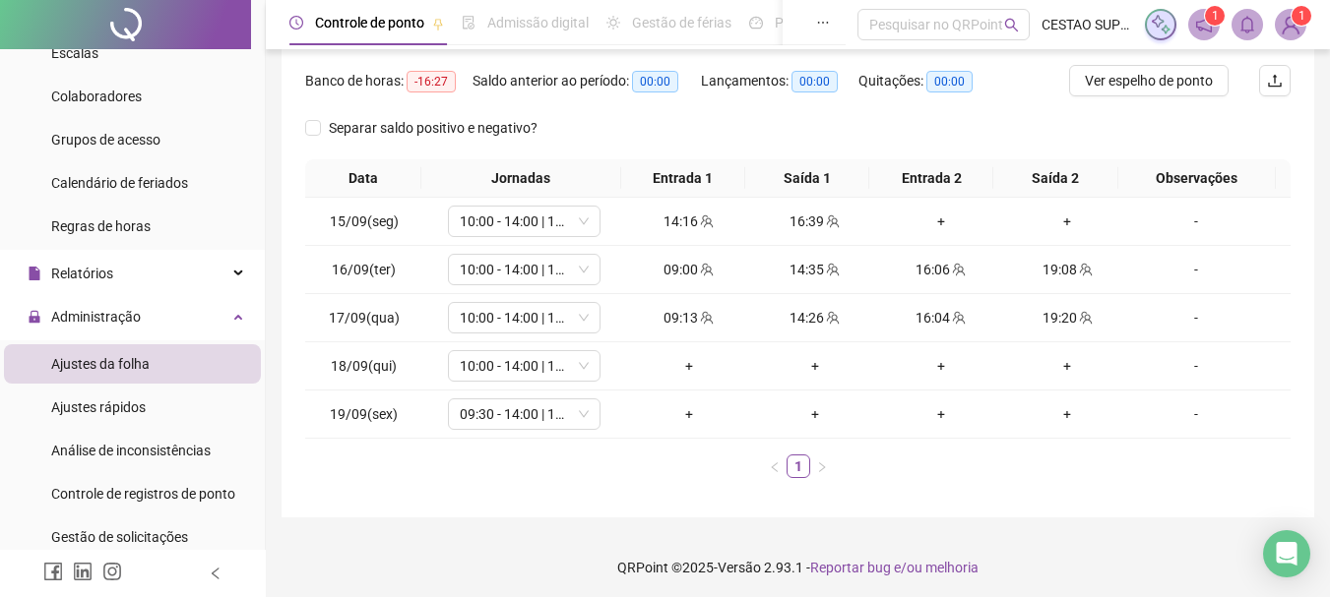
scroll to position [245, 0]
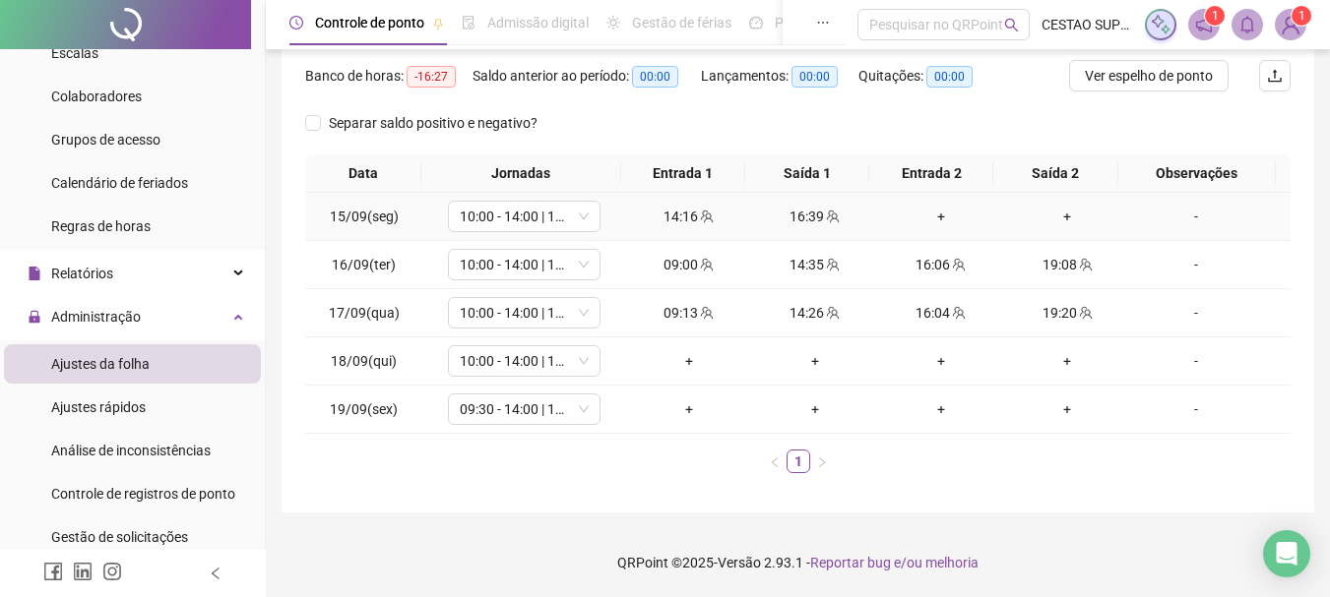
click at [931, 220] on div "+" at bounding box center [941, 217] width 110 height 22
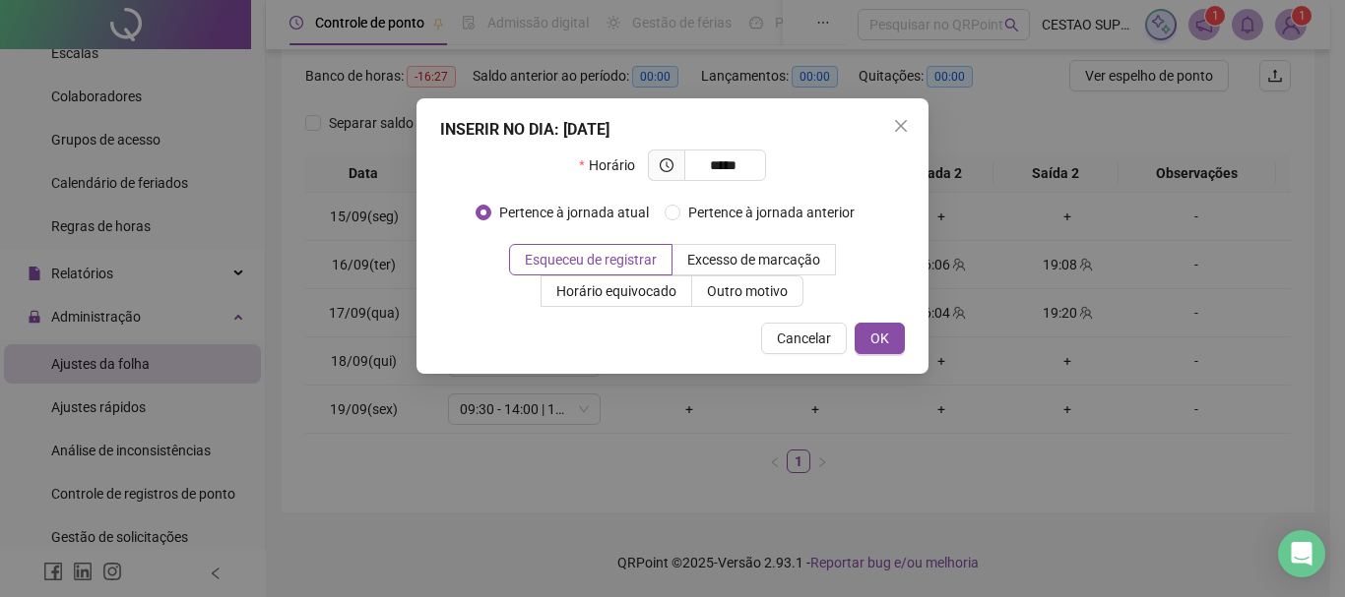
type input "*****"
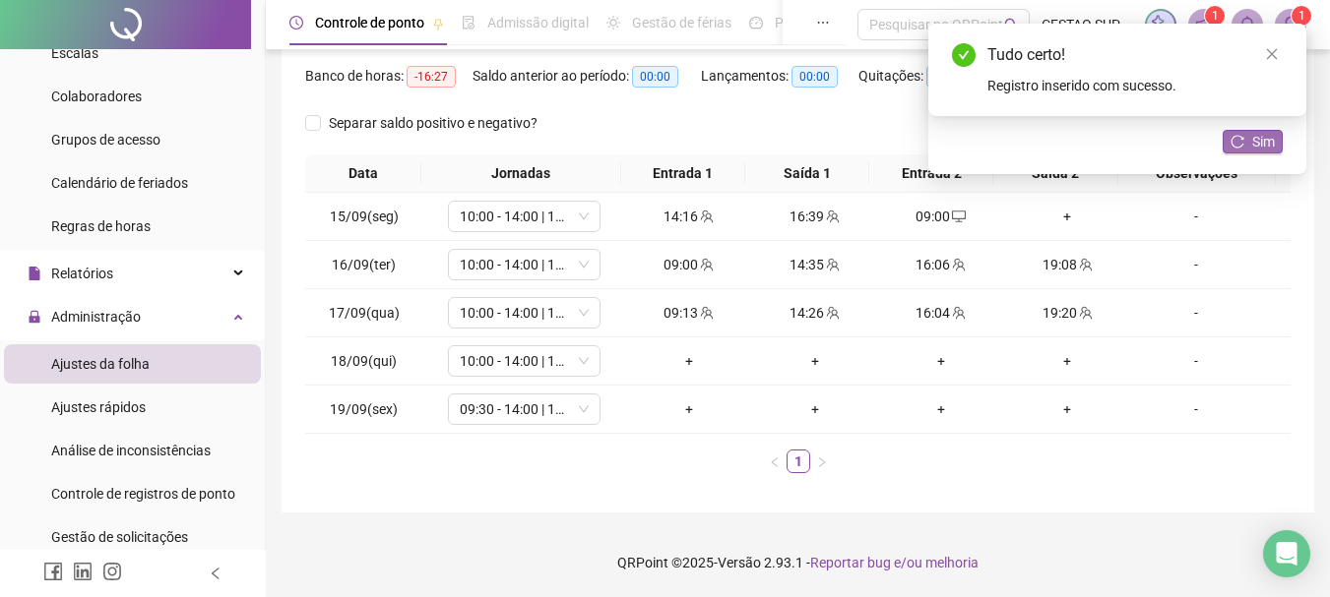
click at [1262, 149] on span "Sim" at bounding box center [1263, 142] width 23 height 22
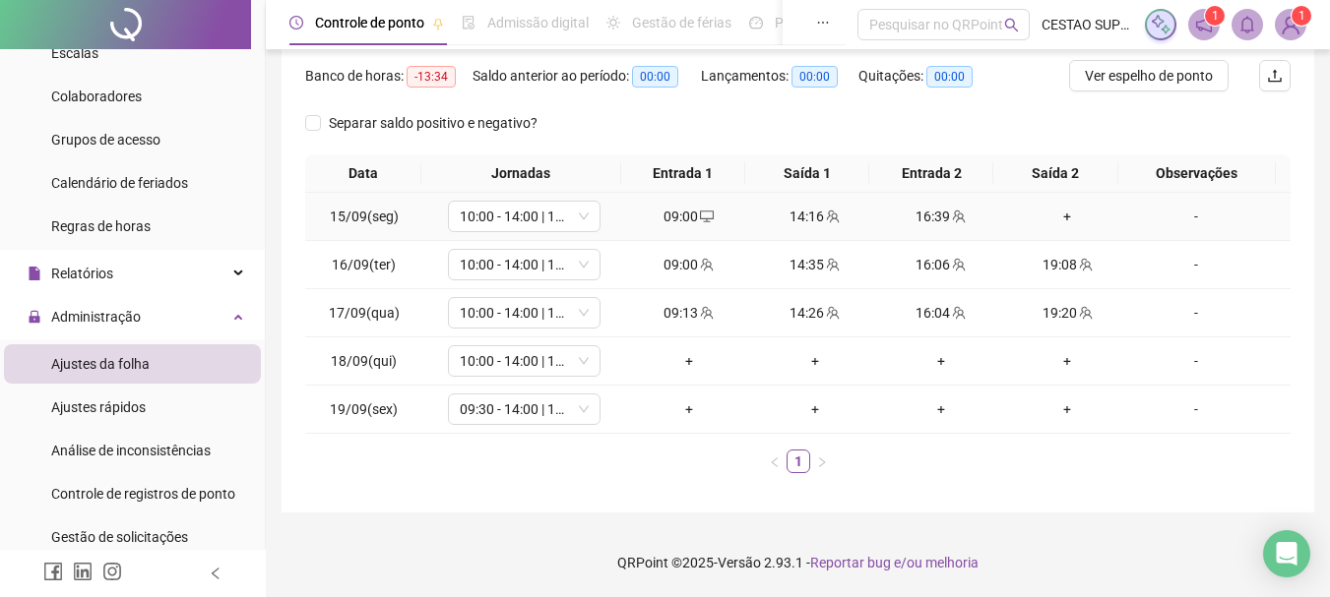
click at [1050, 217] on div "+" at bounding box center [1067, 217] width 110 height 22
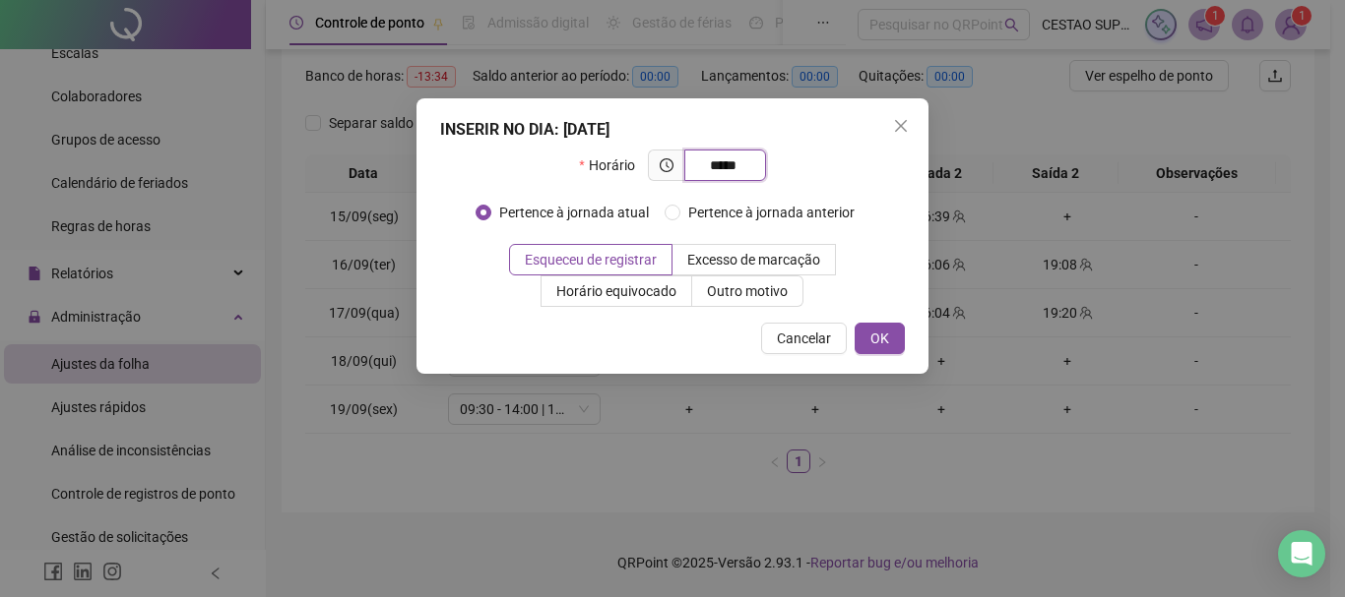
type input "*****"
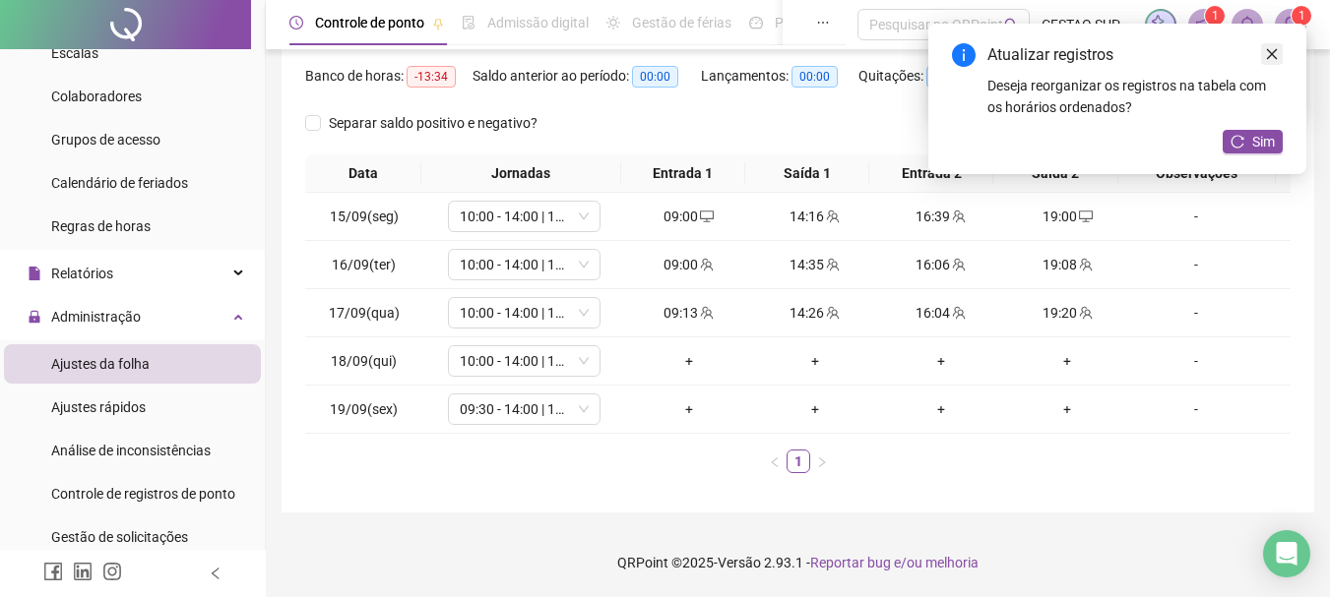
click at [1272, 47] on icon "close" at bounding box center [1272, 54] width 14 height 14
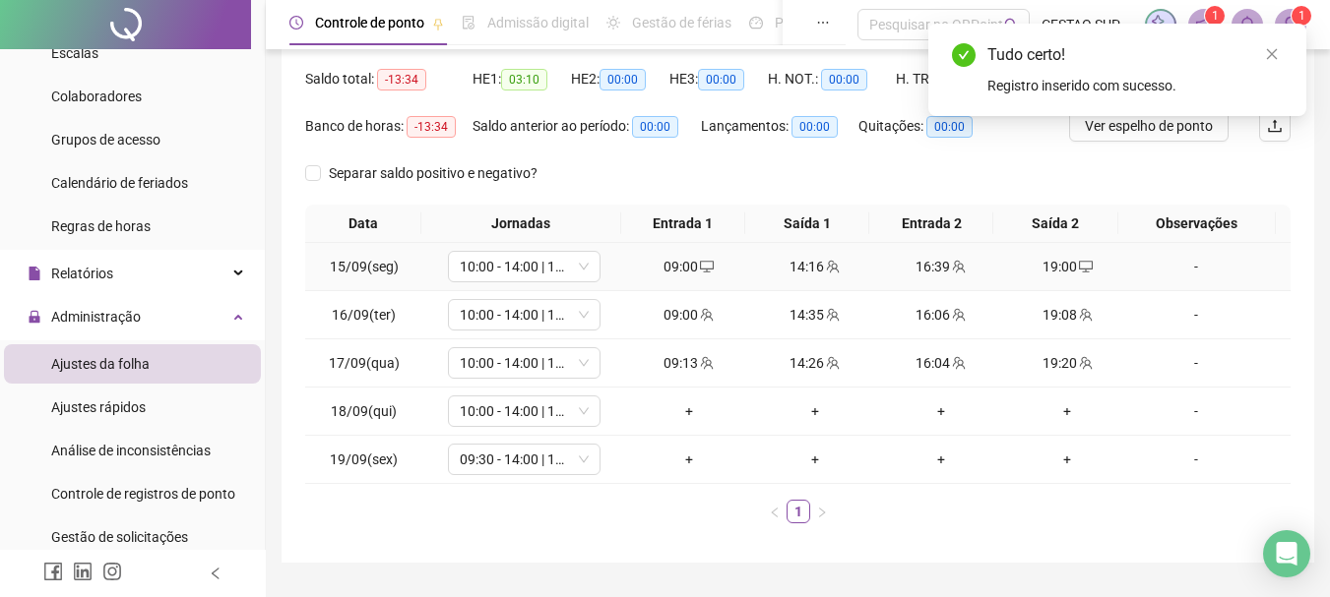
scroll to position [147, 0]
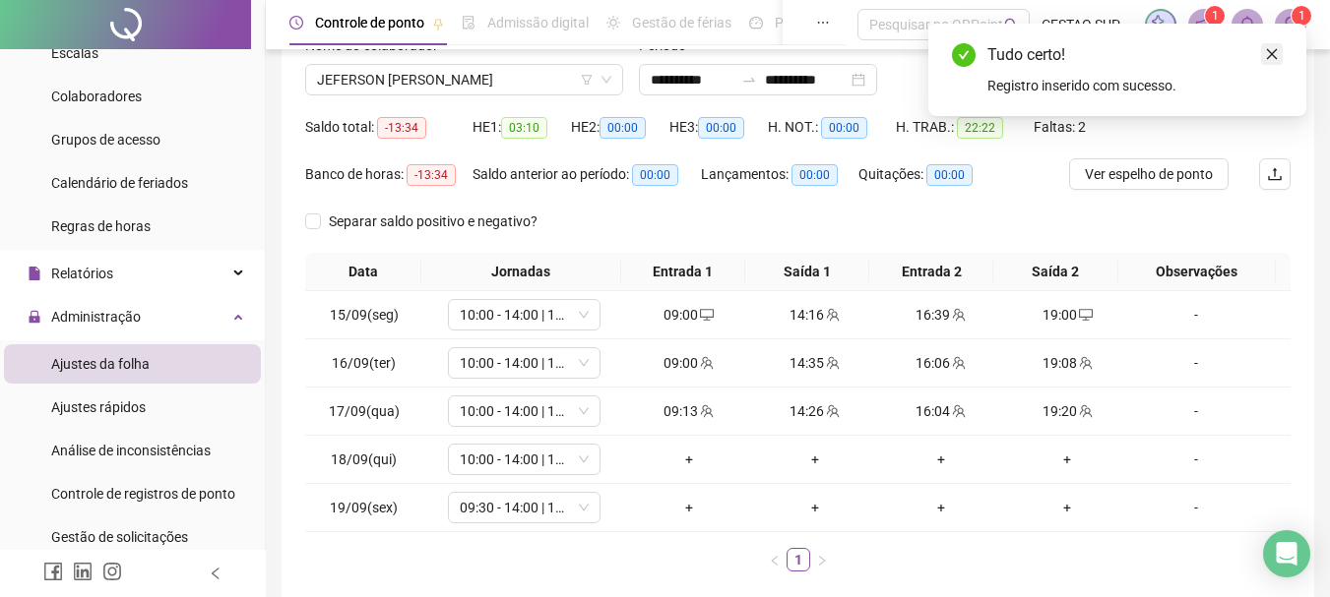
click at [1266, 52] on icon "close" at bounding box center [1272, 54] width 14 height 14
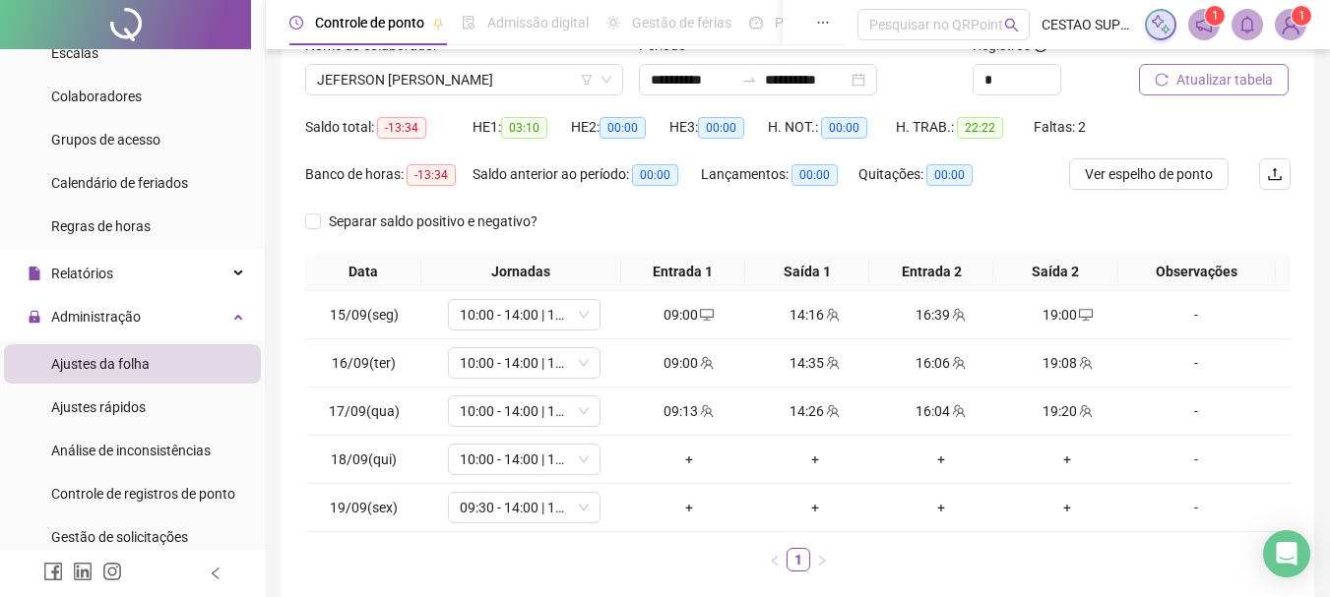
click at [1203, 88] on span "Atualizar tabela" at bounding box center [1224, 80] width 96 height 22
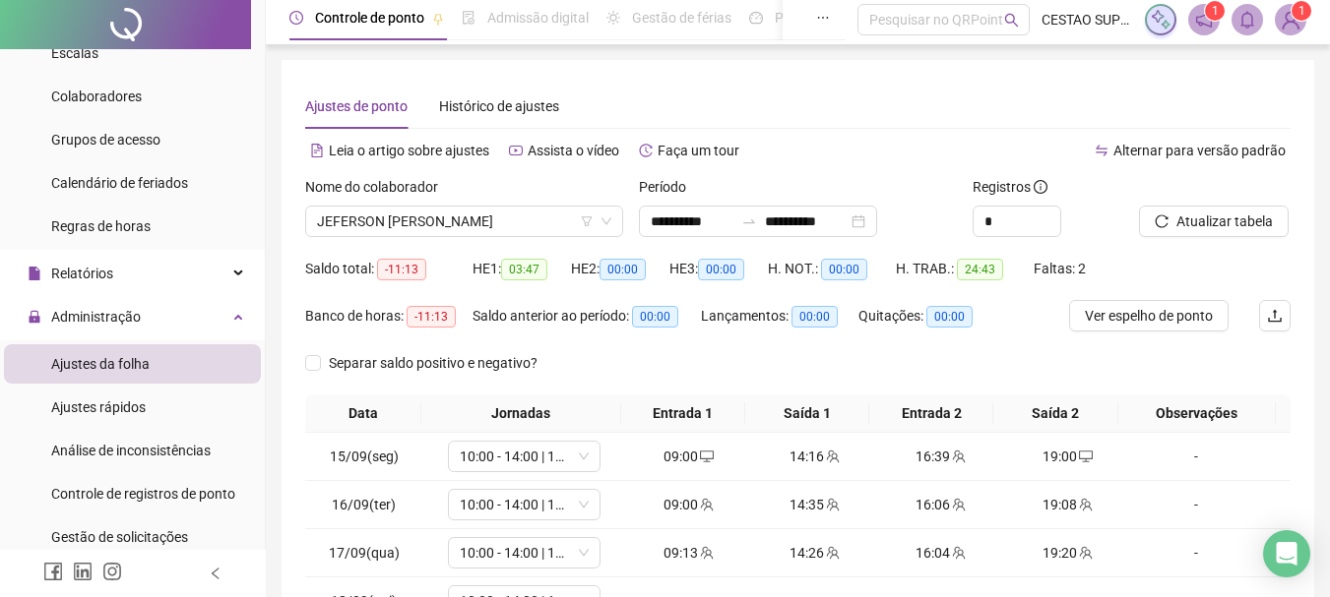
scroll to position [0, 0]
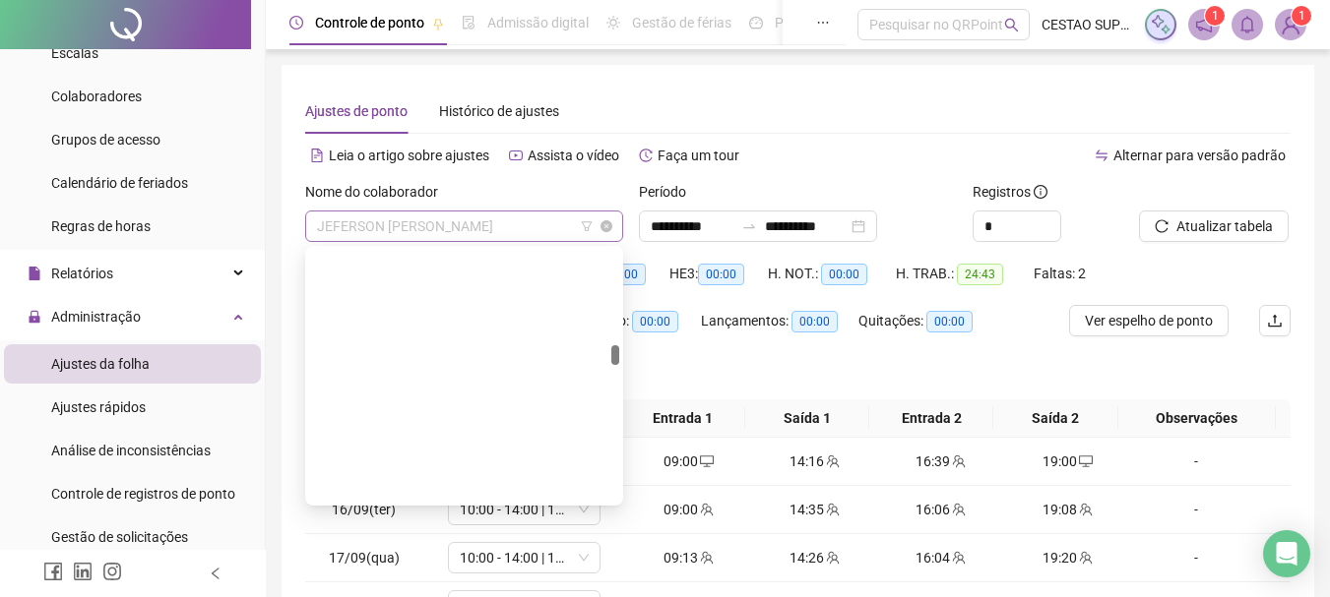
click at [532, 220] on span "JEFERSON [PERSON_NAME]" at bounding box center [464, 227] width 294 height 30
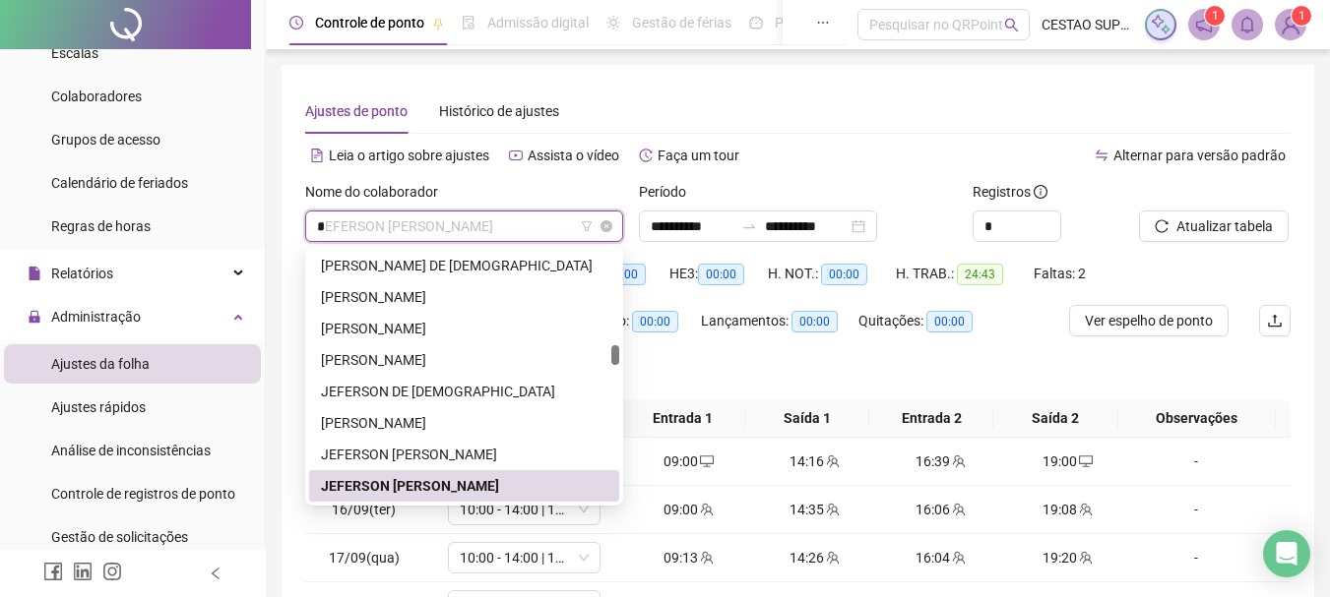
scroll to position [1260, 0]
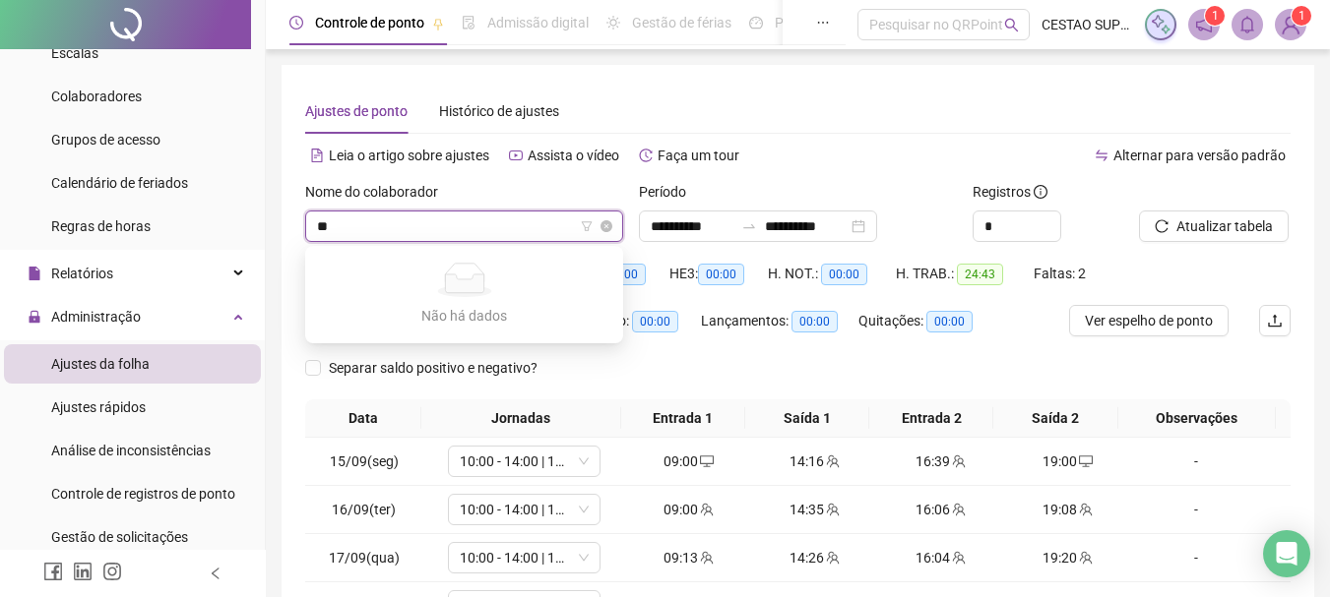
type input "*"
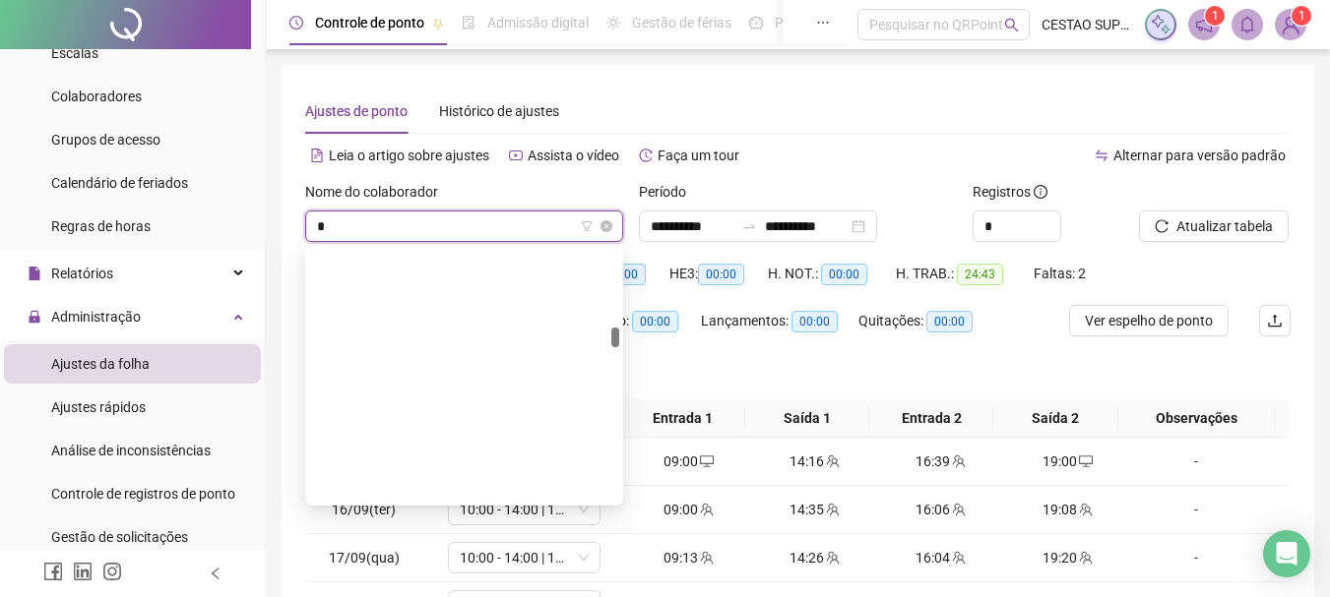
scroll to position [1039, 0]
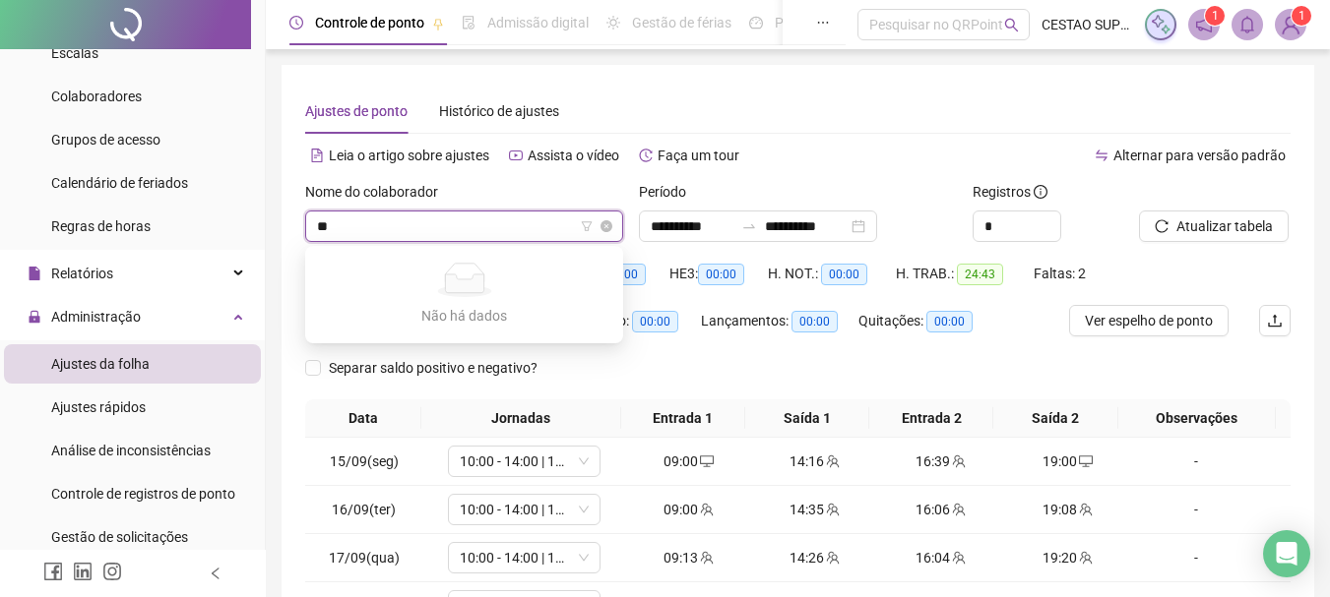
type input "*"
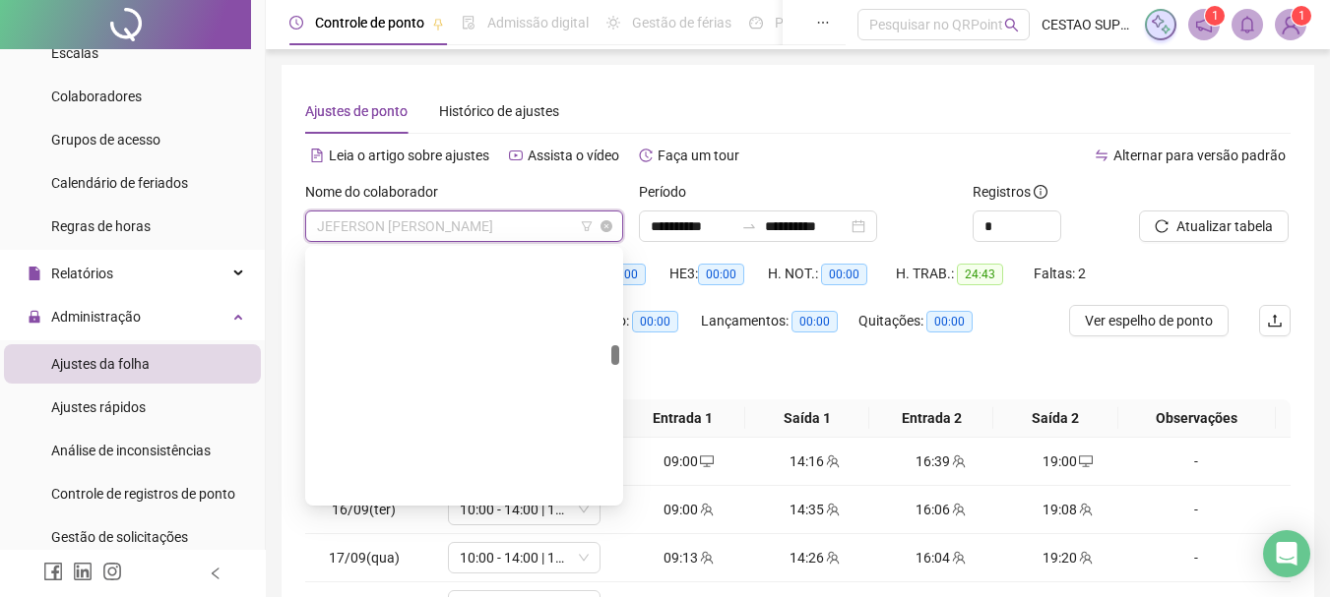
scroll to position [3748, 0]
